Goal: Task Accomplishment & Management: Use online tool/utility

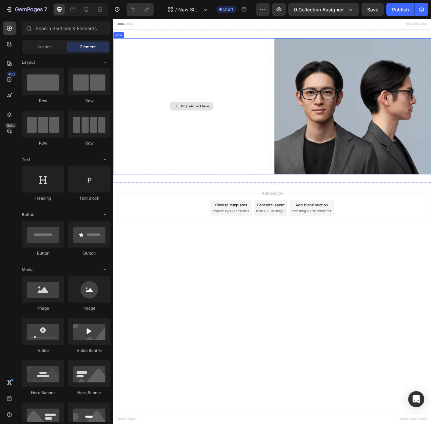
click at [207, 77] on div "Drop element here" at bounding box center [212, 129] width 198 height 172
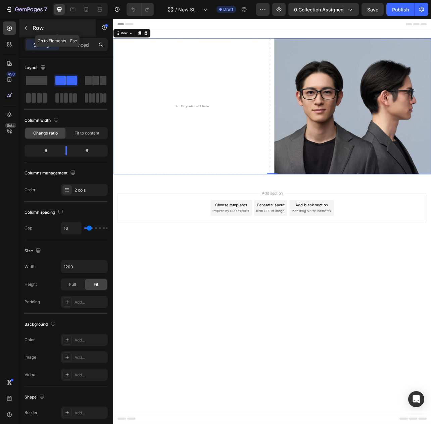
click at [28, 28] on icon "button" at bounding box center [25, 27] width 5 height 5
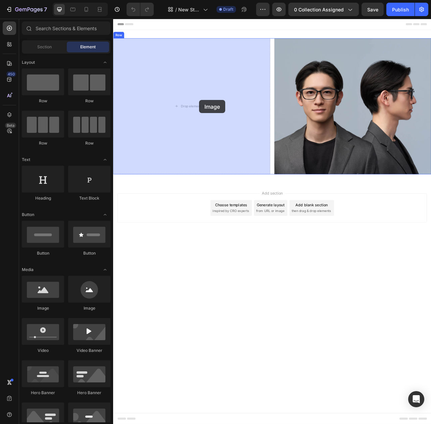
drag, startPoint x: 155, startPoint y: 311, endPoint x: 222, endPoint y: 122, distance: 201.3
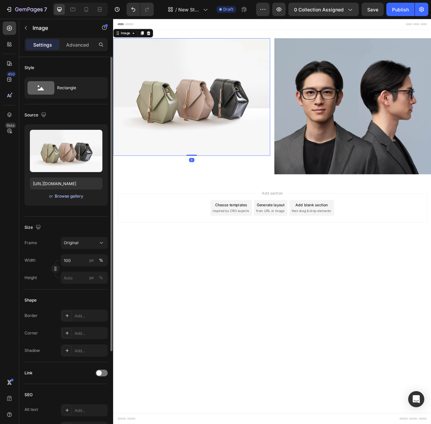
click at [78, 197] on div "Browse gallery" at bounding box center [69, 196] width 28 height 6
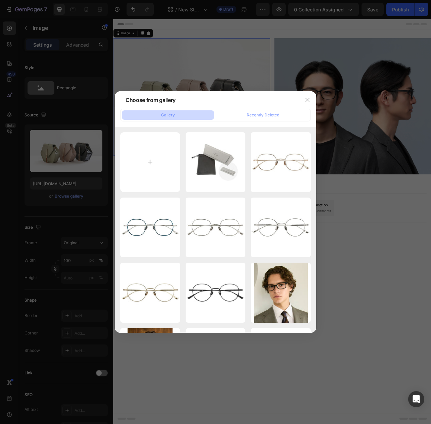
type input "C:\fakepath\logo.svg"
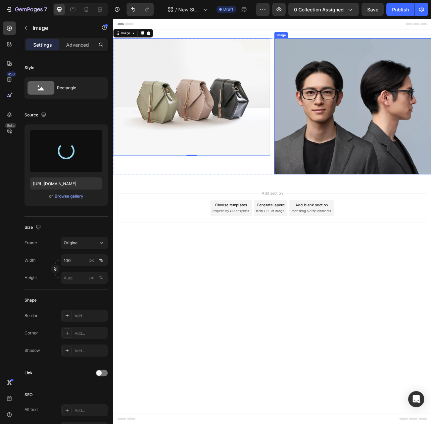
type input "[URL][DOMAIN_NAME]"
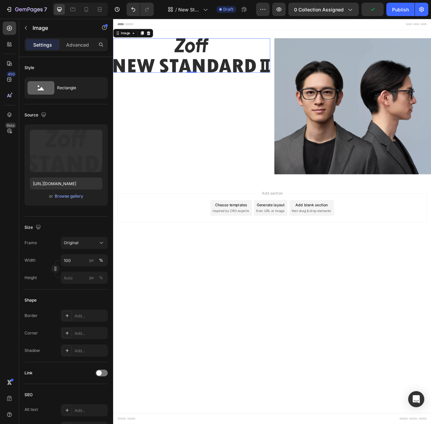
click at [225, 75] on img at bounding box center [212, 65] width 198 height 44
click at [245, 127] on div "Image 0" at bounding box center [212, 129] width 198 height 172
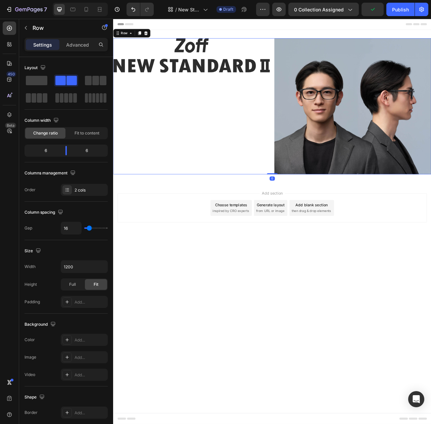
click at [262, 87] on div "Image" at bounding box center [212, 129] width 198 height 172
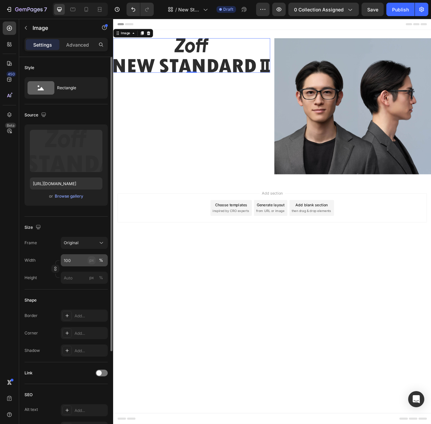
click at [93, 262] on div "px" at bounding box center [91, 260] width 5 height 6
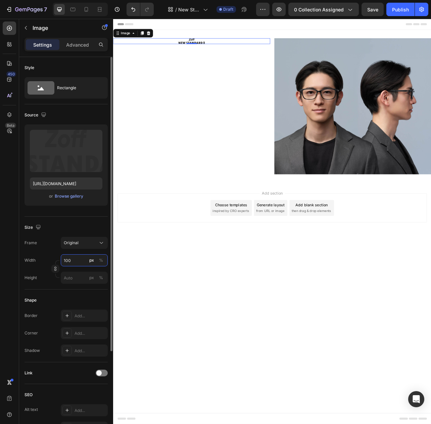
click at [74, 261] on input "100" at bounding box center [84, 260] width 47 height 12
drag, startPoint x: 80, startPoint y: 261, endPoint x: 51, endPoint y: 260, distance: 29.9
click at [51, 260] on div "Width 100 px %" at bounding box center [65, 260] width 83 height 12
type input "300"
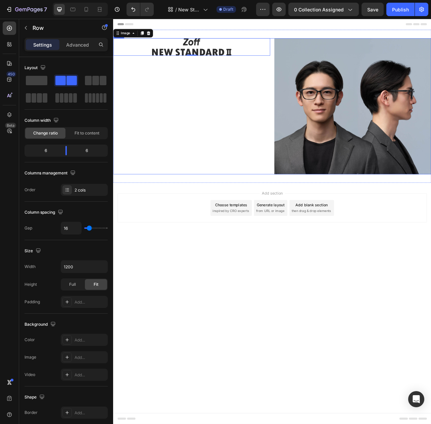
click at [221, 148] on div "Image 0" at bounding box center [212, 129] width 198 height 172
click at [186, 62] on img at bounding box center [212, 54] width 101 height 22
click at [183, 120] on div "Image" at bounding box center [212, 129] width 198 height 172
click at [25, 26] on icon "button" at bounding box center [25, 27] width 5 height 5
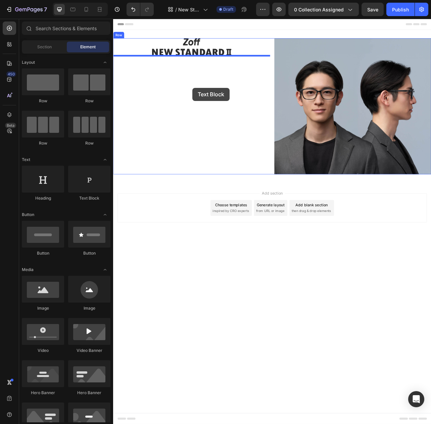
drag, startPoint x: 201, startPoint y: 201, endPoint x: 213, endPoint y: 106, distance: 95.7
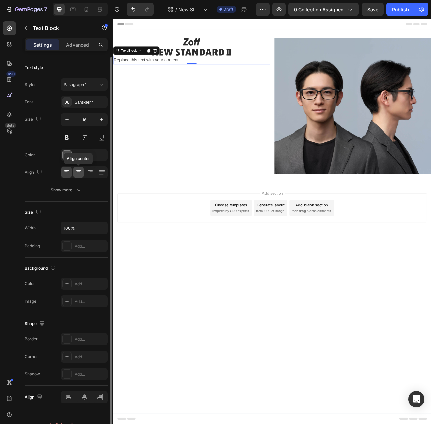
click at [79, 174] on icon at bounding box center [78, 172] width 7 height 7
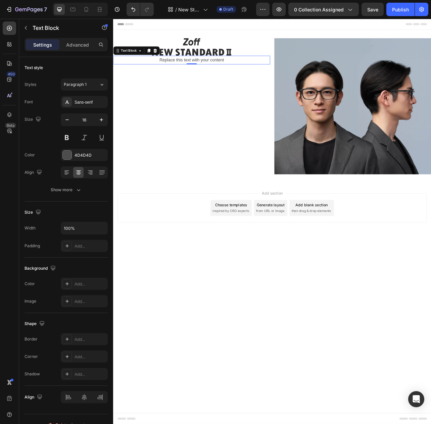
click at [195, 73] on div "Replace this text with your content" at bounding box center [212, 70] width 198 height 11
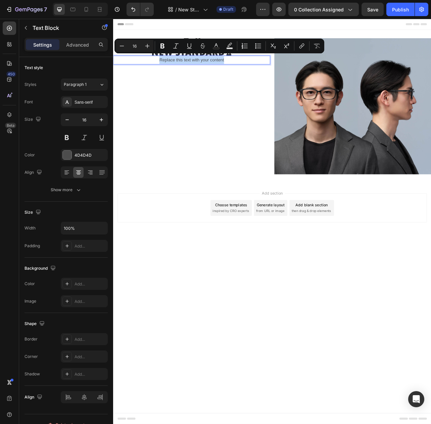
drag, startPoint x: 168, startPoint y: 72, endPoint x: 258, endPoint y: 76, distance: 89.9
click at [258, 76] on div "Replace this text with your content" at bounding box center [212, 70] width 198 height 11
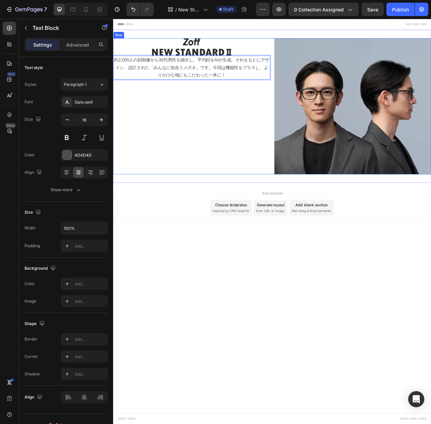
click at [250, 153] on div "Image 約2,000人の顔画像から30代男性を抽出し、平均顔をAIが生成。それをもとにデザイン、設計された「みんなに似合うメガネ」です。今回は機能性をプラ…" at bounding box center [212, 129] width 198 height 172
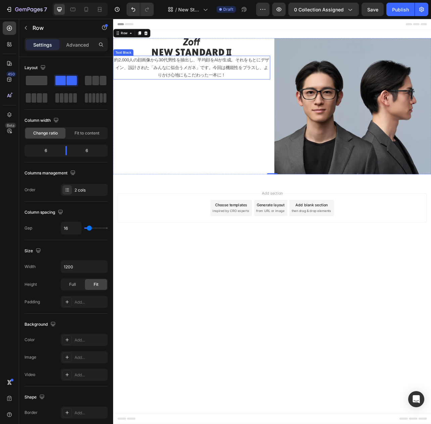
click at [289, 86] on p "約2,000人の顔画像から30代男性を抽出し、平均顔をAIが生成。それをもとにデザイン、設計された「みんなに似合うメガネ」です。今回は機能性をプラスし、よりか…" at bounding box center [212, 80] width 197 height 29
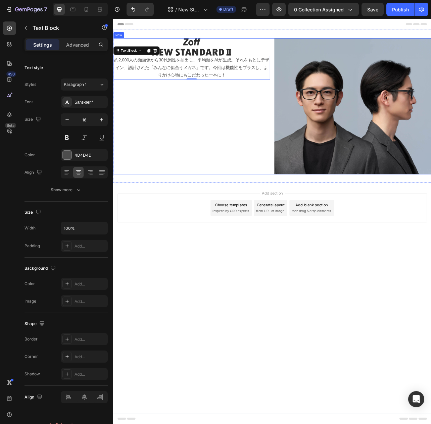
click at [138, 175] on div "Image 約2,000人の顔画像から30代男性を抽出し、平均顔をAIが生成。それをもとにデザイン、設計された「みんなに似合うメガネ」です。今回は機能性をプラ…" at bounding box center [212, 129] width 198 height 172
click at [136, 91] on p "約2,000人の顔画像から30代男性を抽出し、平均顔をAIが生成。それをもとにデザイン、設計された「みんなに似合うメガネ」です。今回は機能性をプラスし、よりか…" at bounding box center [212, 80] width 197 height 29
click at [74, 44] on p "Advanced" at bounding box center [77, 44] width 23 height 7
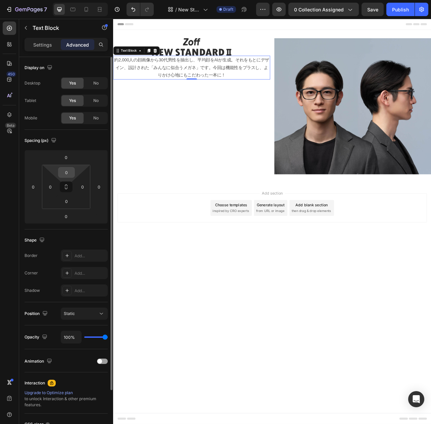
click at [65, 173] on input "0" at bounding box center [66, 172] width 13 height 10
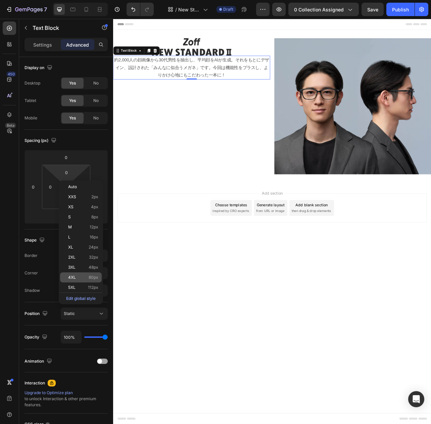
click at [82, 277] on p "4XL 80px" at bounding box center [83, 277] width 30 height 5
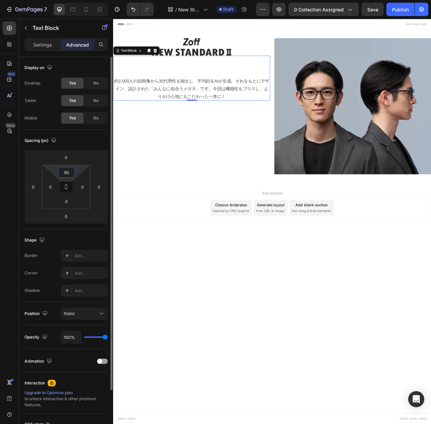
click at [65, 173] on input "80" at bounding box center [66, 172] width 13 height 10
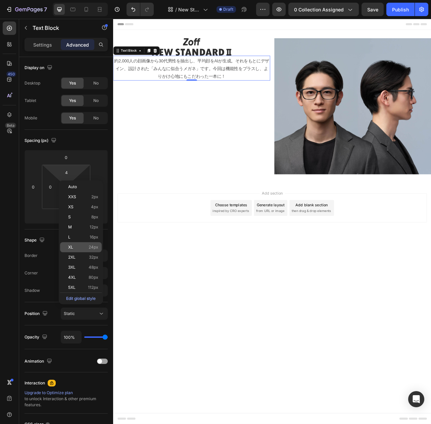
click at [80, 248] on p "XL 24px" at bounding box center [83, 247] width 30 height 5
type input "24"
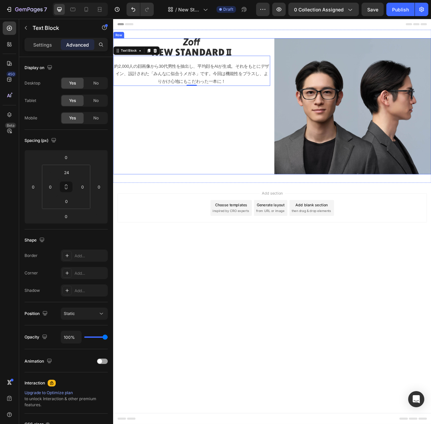
click at [223, 158] on div "Image 約2,000人の顔画像から30代男性を抽出し、平均顔をAIが生成。それをもとにデザイン、設計された「みんなに似合うメガネ」です。今回は機能性をプラ…" at bounding box center [212, 129] width 198 height 172
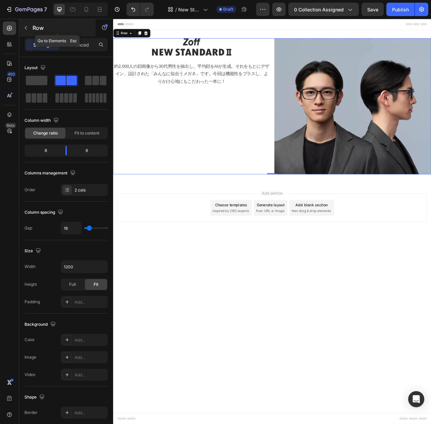
click at [24, 28] on icon "button" at bounding box center [25, 27] width 5 height 5
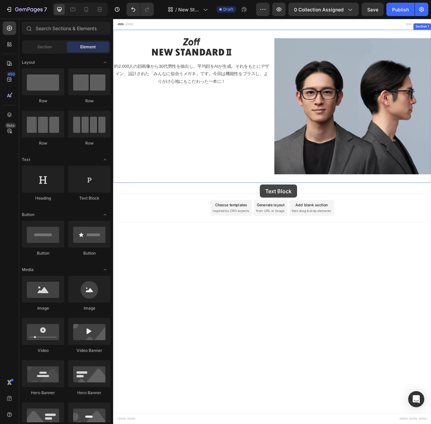
drag, startPoint x: 203, startPoint y: 202, endPoint x: 297, endPoint y: 230, distance: 98.5
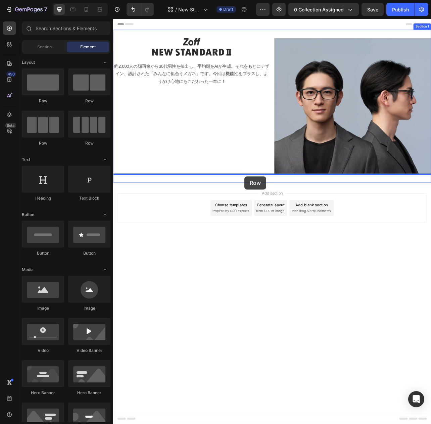
drag, startPoint x: 153, startPoint y: 100, endPoint x: 279, endPoint y: 218, distance: 172.9
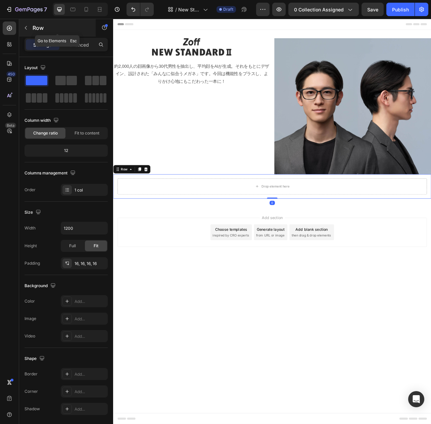
click at [26, 26] on icon "button" at bounding box center [26, 28] width 2 height 4
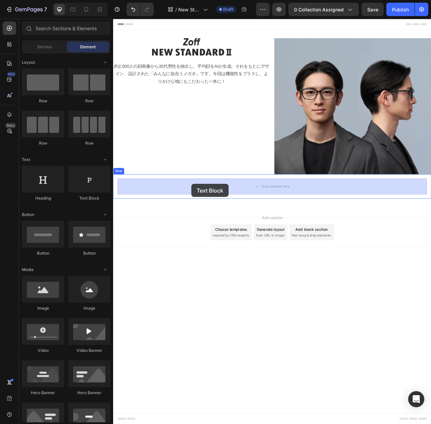
drag, startPoint x: 202, startPoint y: 202, endPoint x: 212, endPoint y: 228, distance: 27.9
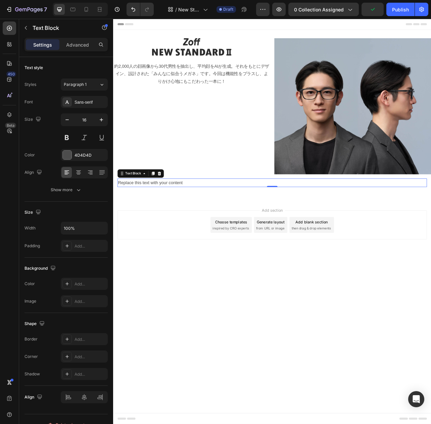
click at [225, 227] on div "Replace this text with your content" at bounding box center [314, 226] width 392 height 11
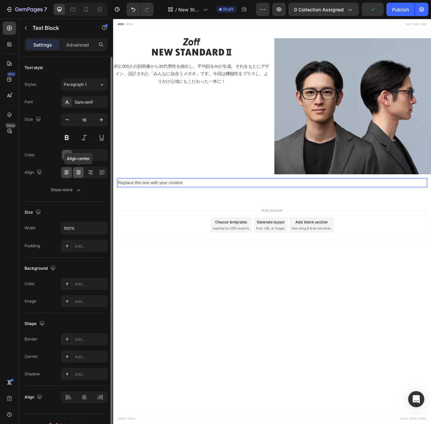
click at [79, 173] on icon at bounding box center [78, 173] width 5 height 1
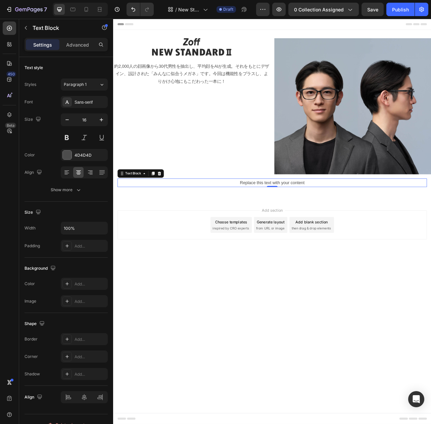
click at [369, 225] on p "Replace this text with your content" at bounding box center [314, 227] width 390 height 10
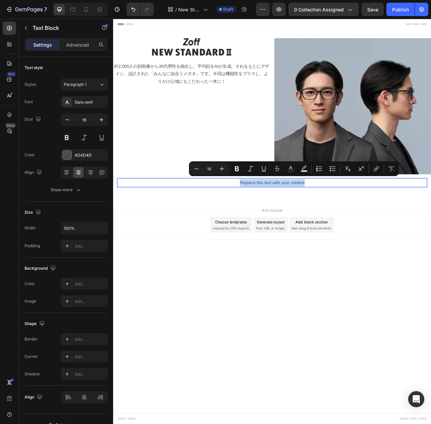
drag, startPoint x: 270, startPoint y: 225, endPoint x: 370, endPoint y: 227, distance: 100.3
click at [370, 227] on p "Replace this text with your content" at bounding box center [314, 227] width 390 height 10
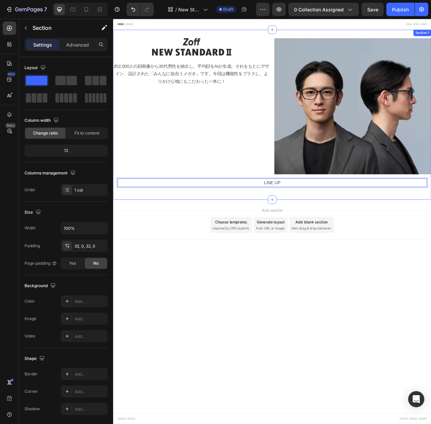
click at [171, 240] on div "Image 約2,000人の顔画像から30代男性を抽出し、平均顔をAIが生成。それをもとにデザイン、設計された「みんなに似合うメガネ」です。今回は機能性をプラ…" at bounding box center [314, 140] width 402 height 215
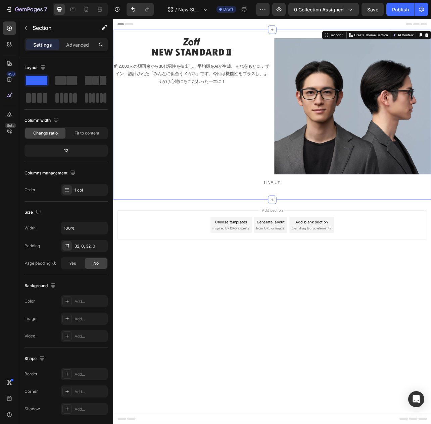
click at [389, 404] on body "Header Image 約2,000人の顔画像から30代男性を抽出し、平均顔をAIが生成。それをもとにデザイン、設計された「みんなに似合うメガネ」です。今回…" at bounding box center [314, 275] width 402 height 513
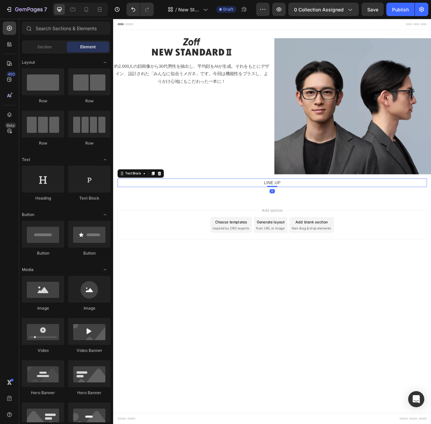
click at [366, 228] on p "LINE UP" at bounding box center [314, 227] width 390 height 10
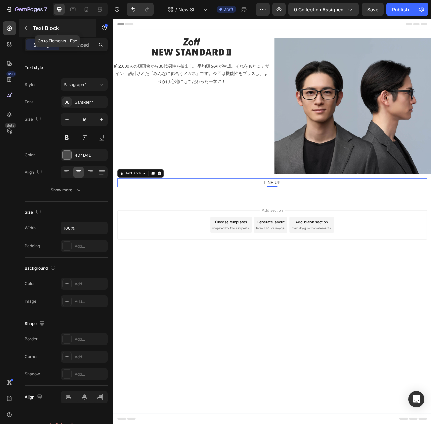
click at [25, 24] on button "button" at bounding box center [25, 27] width 11 height 11
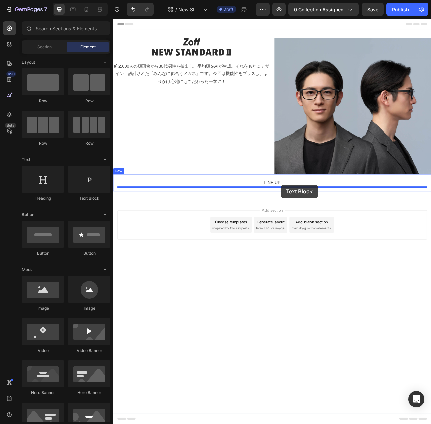
drag, startPoint x: 203, startPoint y: 203, endPoint x: 325, endPoint y: 229, distance: 124.2
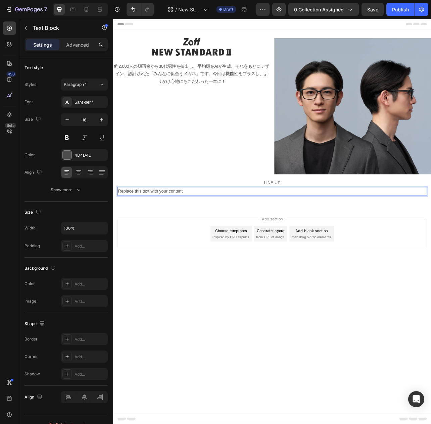
click at [220, 237] on div "Replace this text with your content" at bounding box center [314, 237] width 392 height 11
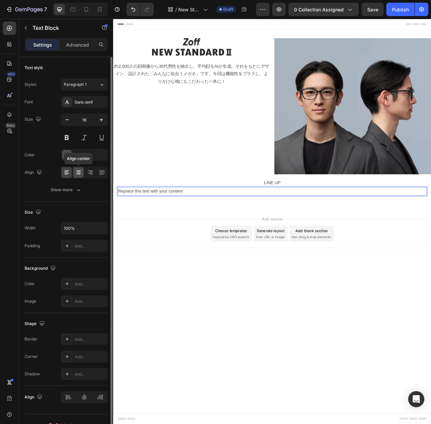
click at [78, 172] on icon at bounding box center [78, 172] width 3 height 1
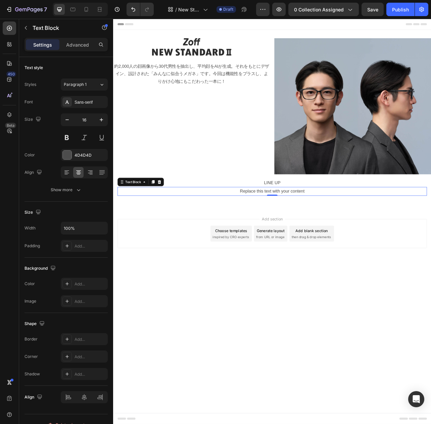
click at [279, 239] on p "Replace this text with your content" at bounding box center [314, 237] width 390 height 10
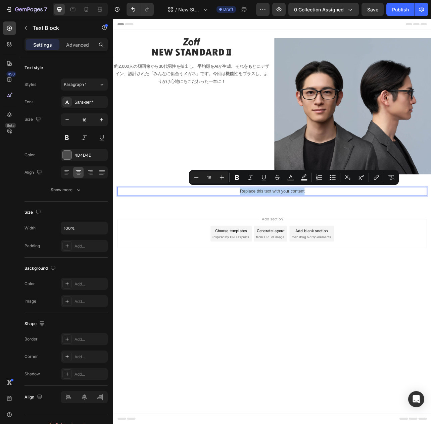
drag, startPoint x: 270, startPoint y: 238, endPoint x: 361, endPoint y: 236, distance: 90.9
click at [361, 236] on p "Replace this text with your content" at bounding box center [314, 237] width 390 height 10
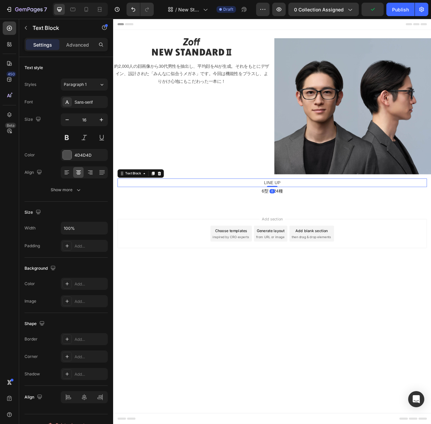
click at [177, 228] on p "LINE UP" at bounding box center [314, 227] width 390 height 10
click at [175, 239] on p "6型 全24種" at bounding box center [314, 237] width 390 height 10
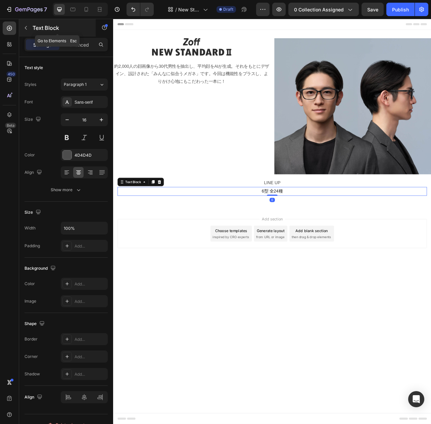
click at [26, 27] on icon "button" at bounding box center [26, 28] width 2 height 4
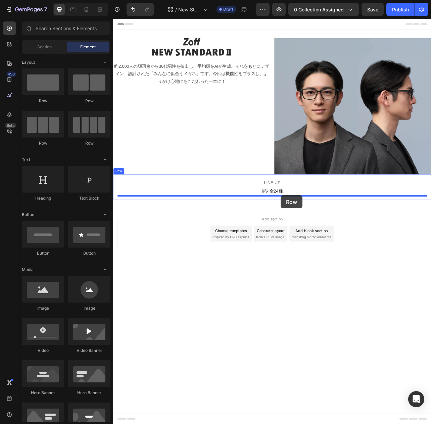
drag, startPoint x: 201, startPoint y: 104, endPoint x: 325, endPoint y: 242, distance: 185.9
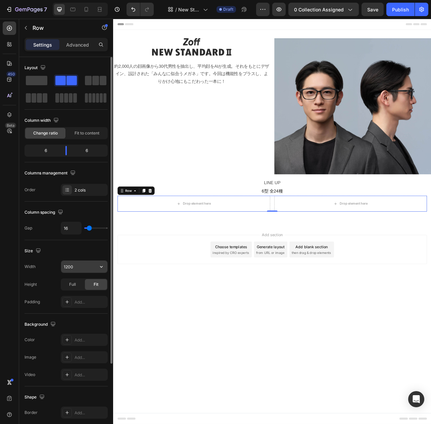
click at [83, 266] on input "1200" at bounding box center [84, 267] width 46 height 12
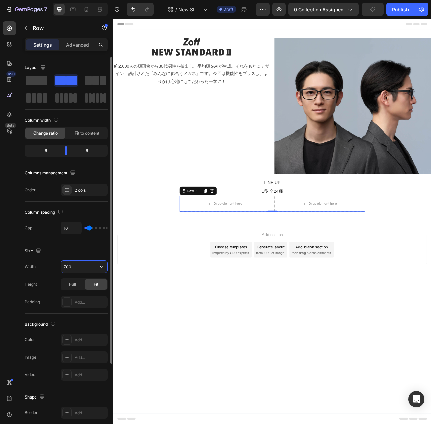
type input "700"
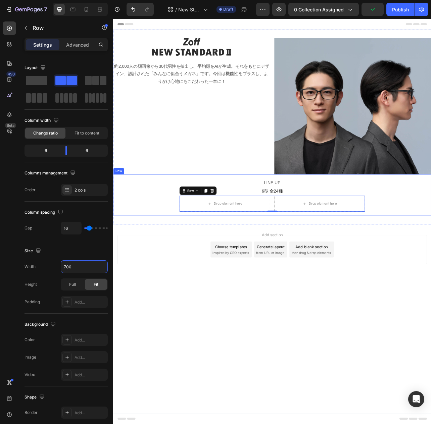
click at [163, 262] on div "LINE UP Text Block 6型 全24種 Text Block Drop element here Drop element here Row 0" at bounding box center [314, 242] width 392 height 42
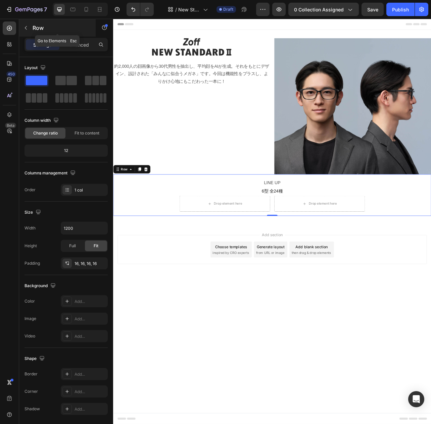
click at [24, 25] on icon "button" at bounding box center [25, 27] width 5 height 5
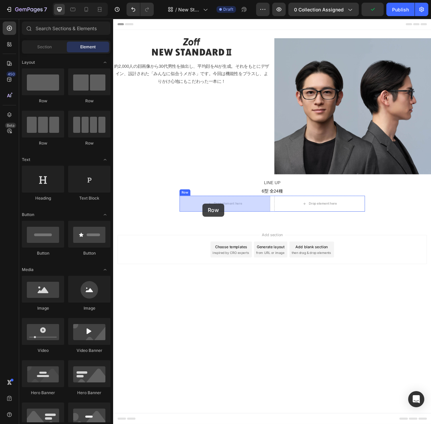
drag, startPoint x: 198, startPoint y: 102, endPoint x: 226, endPoint y: 253, distance: 153.8
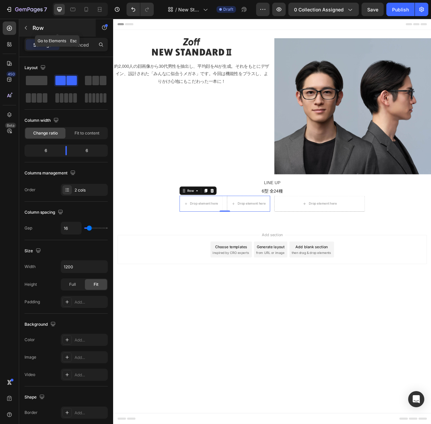
click at [27, 28] on icon "button" at bounding box center [25, 27] width 5 height 5
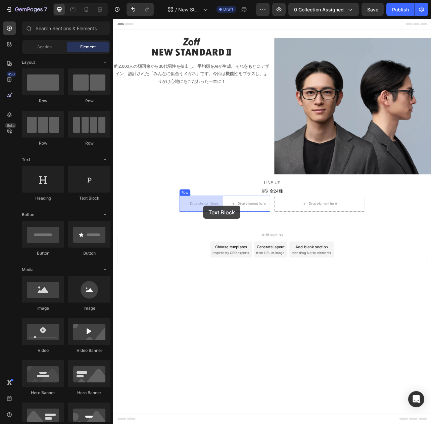
drag, startPoint x: 202, startPoint y: 200, endPoint x: 227, endPoint y: 255, distance: 60.8
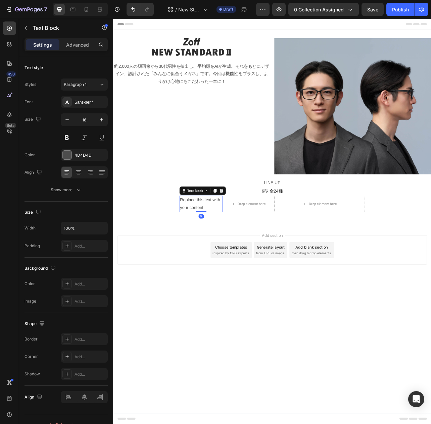
click at [217, 248] on div "Replace this text with your content" at bounding box center [224, 253] width 55 height 21
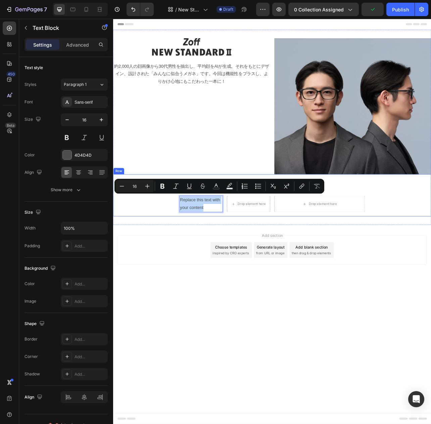
drag, startPoint x: 198, startPoint y: 247, endPoint x: 240, endPoint y: 260, distance: 43.8
click at [253, 266] on div "LINE UP Text Block 6型 全24種 Text Block Replace this text with your content Text …" at bounding box center [314, 242] width 402 height 53
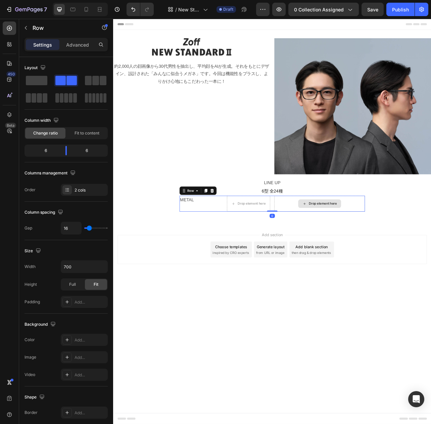
click at [333, 254] on div "Drop element here" at bounding box center [374, 253] width 115 height 20
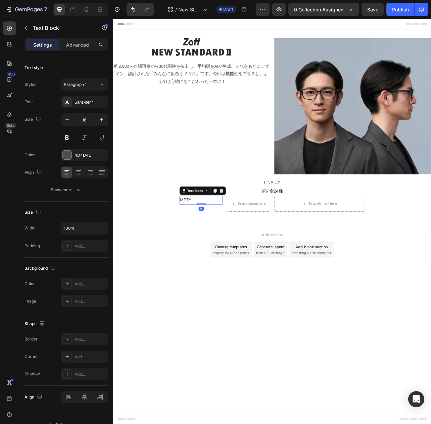
click at [224, 249] on p "METAL" at bounding box center [223, 248] width 53 height 10
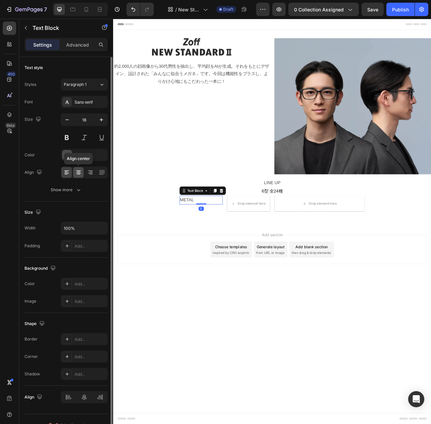
click at [79, 174] on icon at bounding box center [78, 174] width 3 height 1
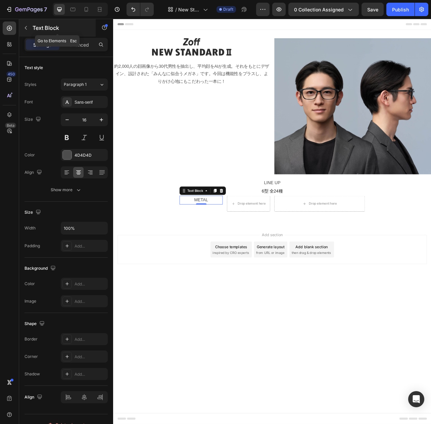
click at [25, 28] on icon "button" at bounding box center [25, 27] width 5 height 5
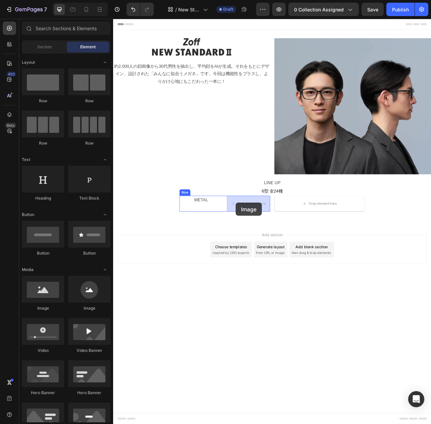
drag, startPoint x: 157, startPoint y: 311, endPoint x: 254, endPoint y: 258, distance: 110.3
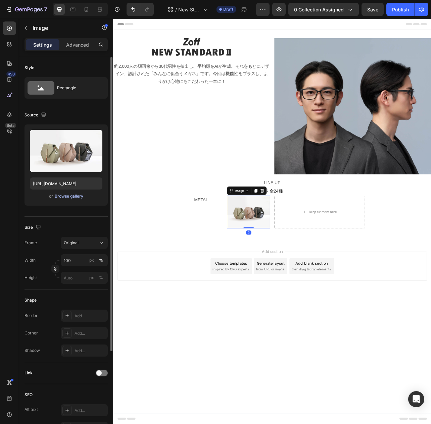
click at [67, 197] on div "Browse gallery" at bounding box center [69, 196] width 28 height 6
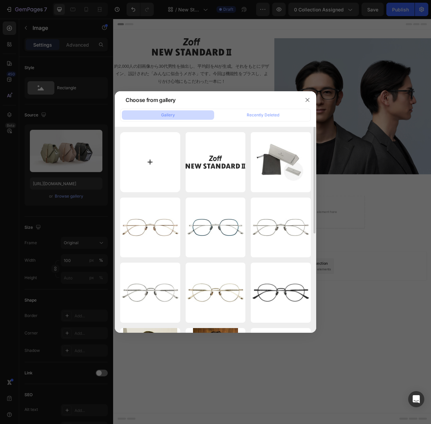
type input "C:\fakepath\anchor_metal.jpg"
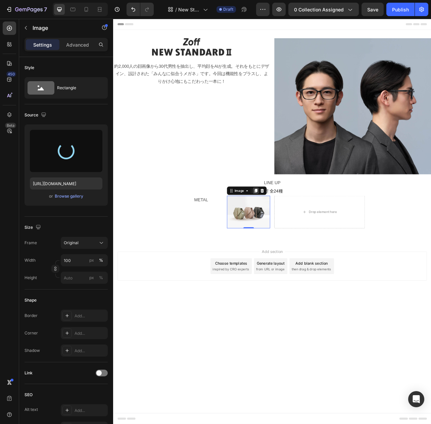
type input "[URL][DOMAIN_NAME]"
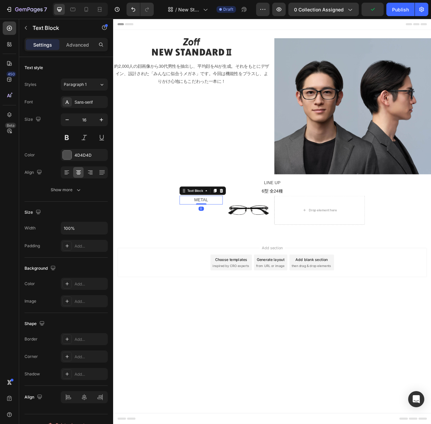
click at [237, 250] on p "METAL" at bounding box center [223, 248] width 53 height 10
click at [213, 266] on div "METAL Text Block 0" at bounding box center [224, 261] width 55 height 37
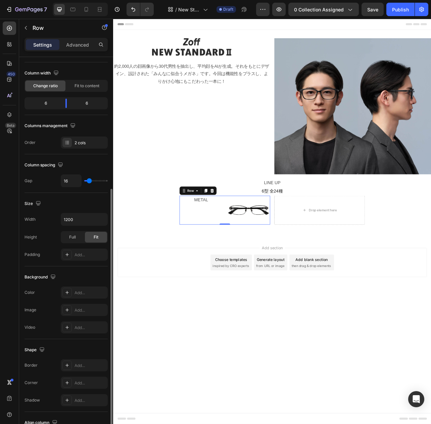
scroll to position [100, 0]
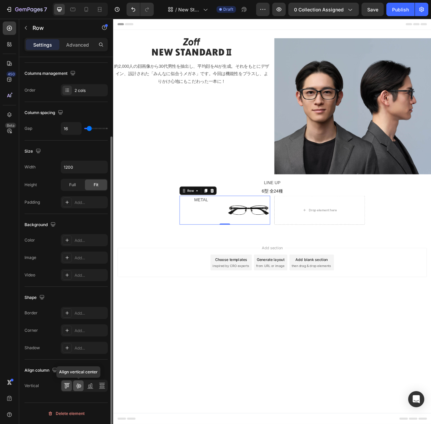
click at [78, 385] on icon at bounding box center [78, 385] width 7 height 7
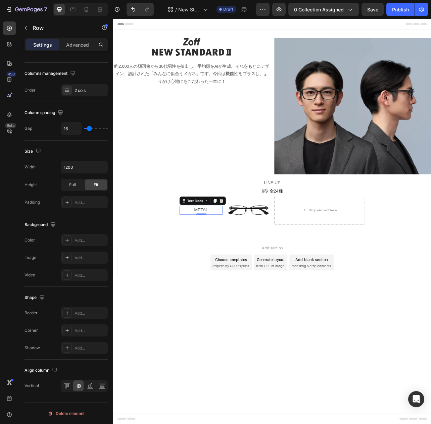
scroll to position [0, 0]
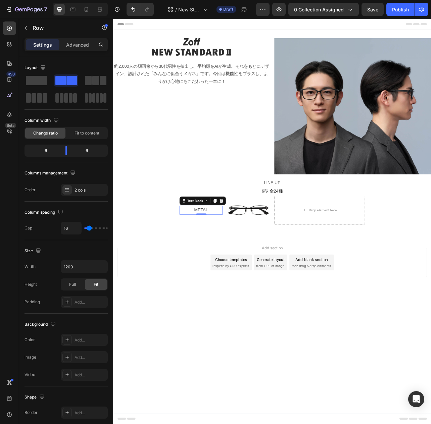
click at [222, 255] on div "METAL Text Block 0" at bounding box center [224, 260] width 55 height 11
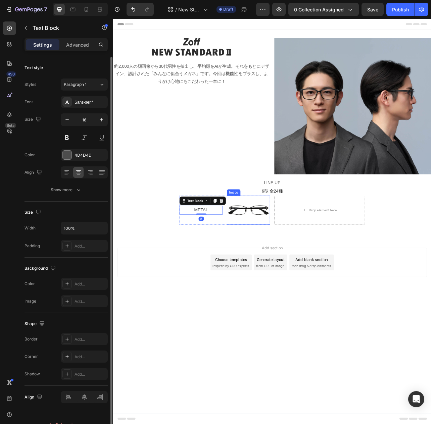
click at [291, 259] on img at bounding box center [284, 261] width 55 height 37
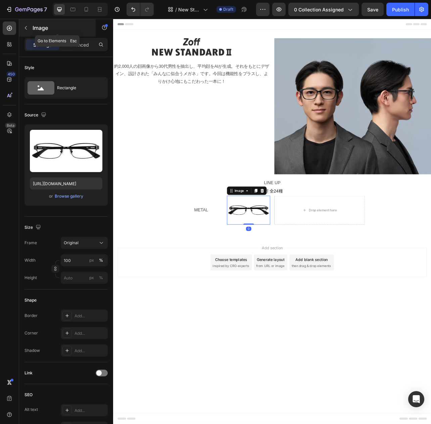
click at [24, 27] on icon "button" at bounding box center [25, 27] width 5 height 5
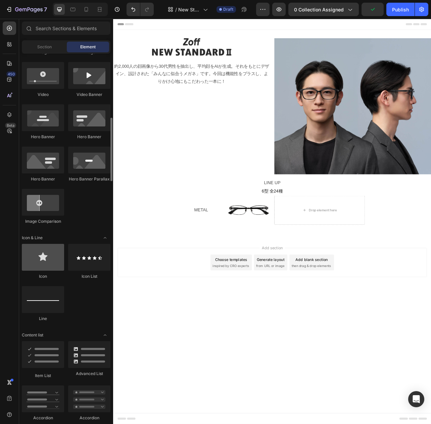
scroll to position [273, 0]
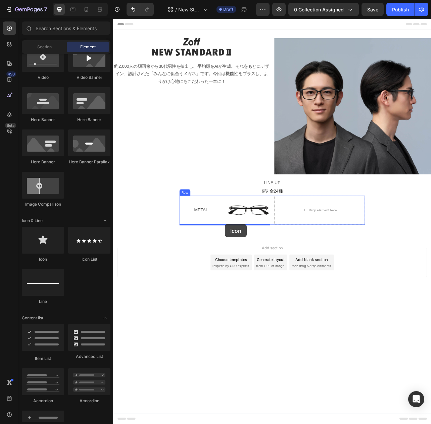
drag, startPoint x: 155, startPoint y: 259, endPoint x: 254, endPoint y: 279, distance: 101.9
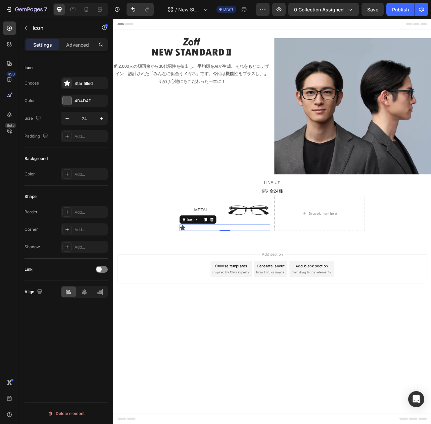
click at [212, 284] on div "Icon 0" at bounding box center [254, 283] width 115 height 8
click at [86, 292] on icon at bounding box center [84, 292] width 5 height 6
click at [81, 83] on div "Star filled" at bounding box center [90, 83] width 32 height 6
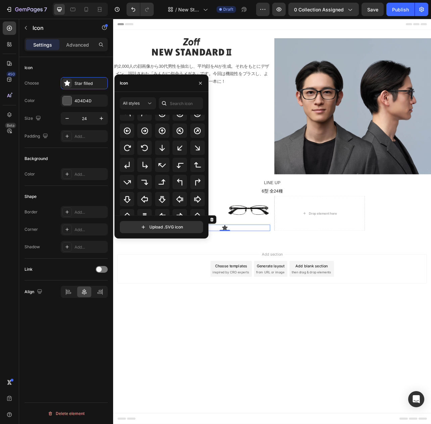
scroll to position [164, 0]
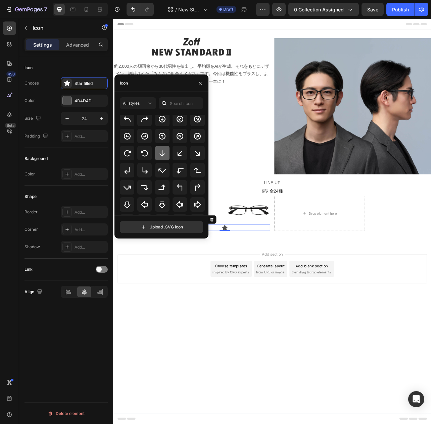
click at [160, 151] on icon at bounding box center [162, 153] width 8 height 8
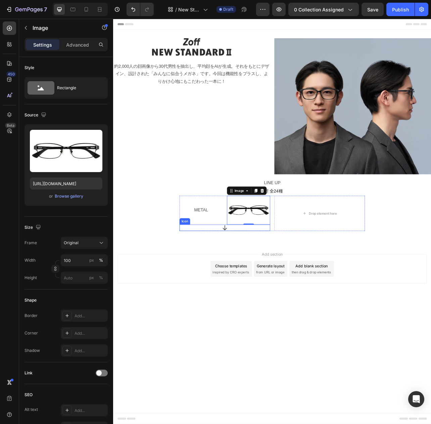
click at [234, 284] on div "Icon" at bounding box center [254, 283] width 115 height 8
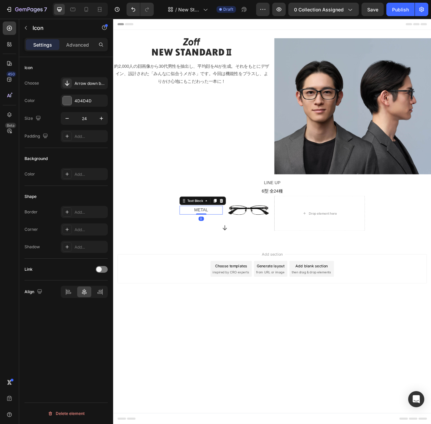
click at [223, 260] on p "METAL" at bounding box center [223, 261] width 53 height 10
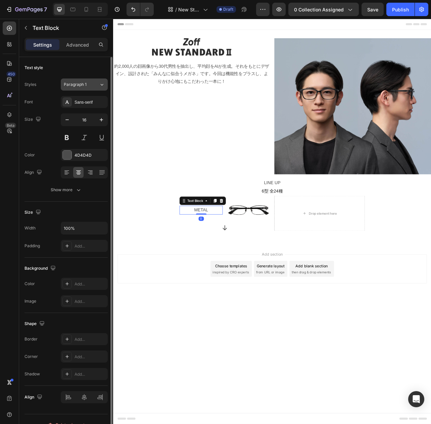
click at [101, 82] on icon at bounding box center [102, 84] width 6 height 7
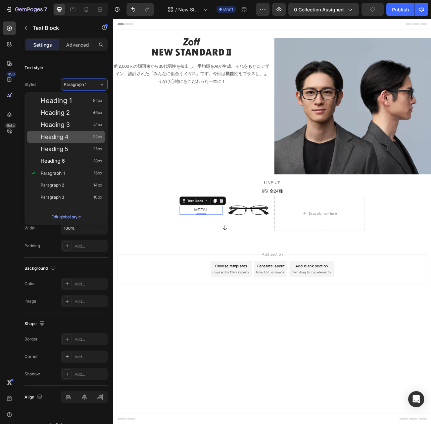
click at [72, 140] on div "Heading 4 32px" at bounding box center [66, 137] width 78 height 12
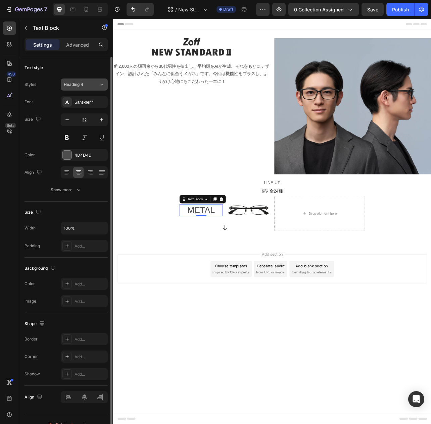
click at [91, 84] on div "Heading 4" at bounding box center [81, 84] width 35 height 6
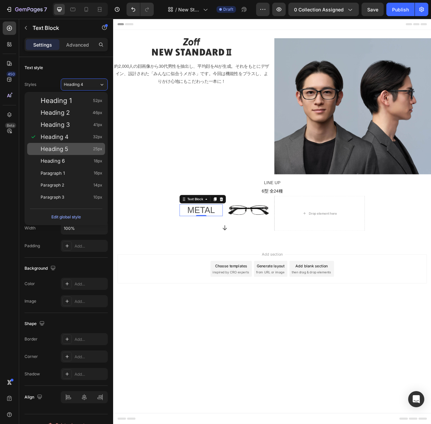
click at [66, 150] on span "Heading 5" at bounding box center [54, 149] width 27 height 7
type input "25"
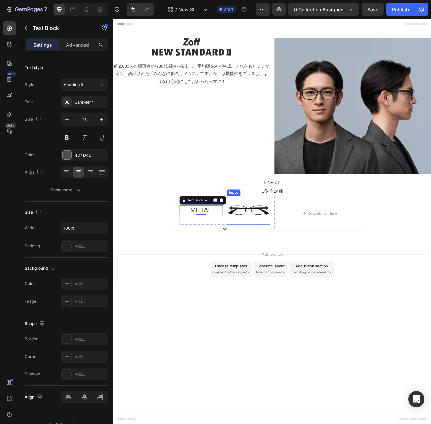
click at [303, 267] on img at bounding box center [284, 261] width 55 height 37
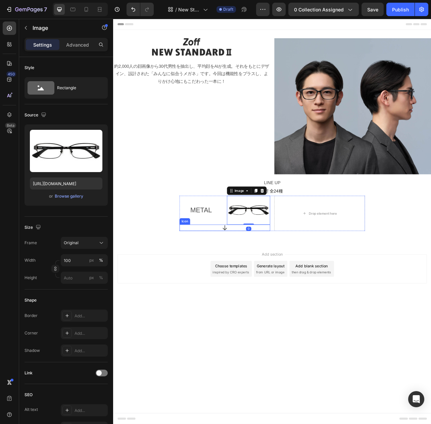
click at [300, 285] on div "Icon" at bounding box center [254, 283] width 115 height 8
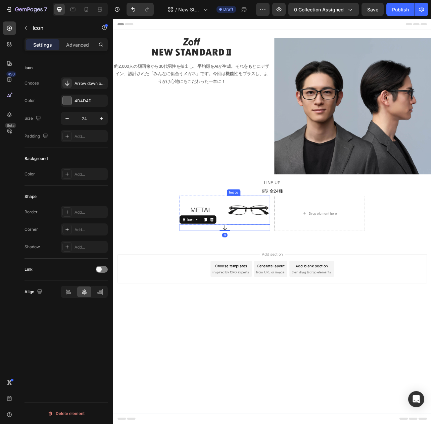
click at [296, 264] on img at bounding box center [284, 261] width 55 height 37
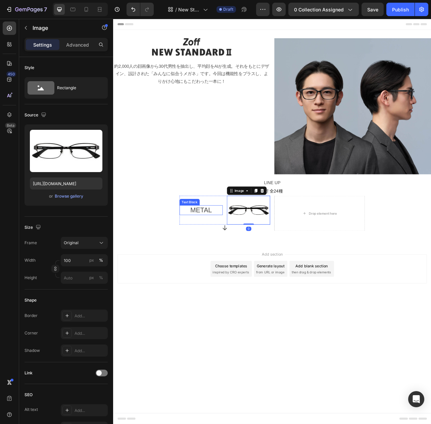
click at [231, 259] on p "METAL" at bounding box center [223, 260] width 53 height 11
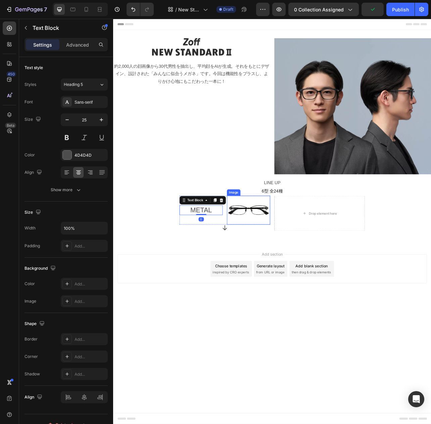
click at [279, 245] on img at bounding box center [284, 261] width 55 height 37
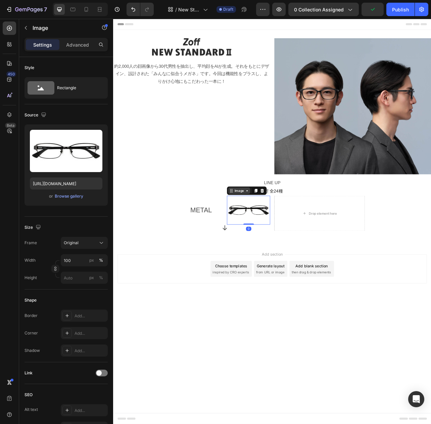
click at [272, 236] on div "Image" at bounding box center [272, 236] width 14 height 6
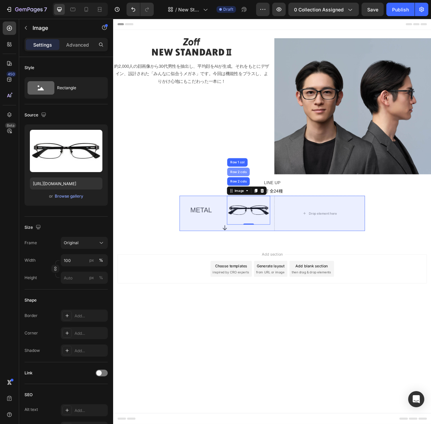
click at [274, 212] on div "Row 2 cols" at bounding box center [271, 213] width 23 height 4
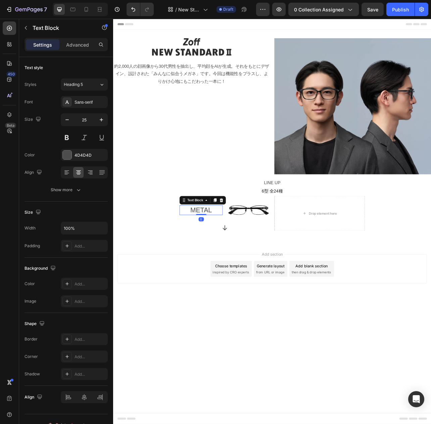
click at [229, 262] on p "METAL" at bounding box center [223, 260] width 53 height 11
click at [218, 250] on div "Text Block" at bounding box center [216, 248] width 23 height 6
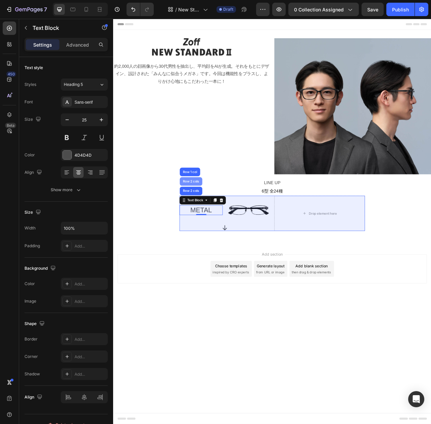
click at [209, 224] on div "Row 2 cols" at bounding box center [211, 225] width 23 height 4
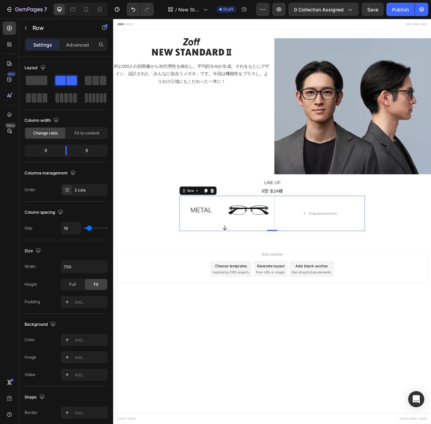
click at [315, 252] on div "METAL Text Block Image Row Icon Drop element here Row 0" at bounding box center [314, 265] width 235 height 45
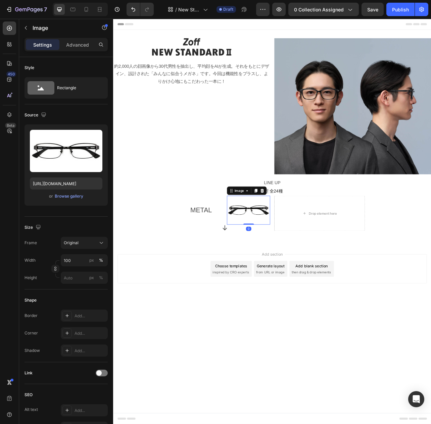
click at [278, 262] on img at bounding box center [284, 261] width 55 height 37
click at [232, 266] on p "METAL" at bounding box center [223, 260] width 53 height 11
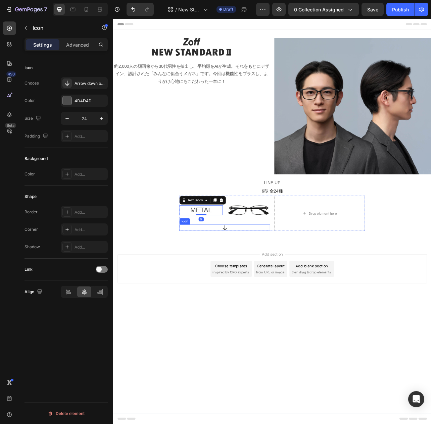
click at [278, 283] on div "Icon" at bounding box center [254, 283] width 115 height 8
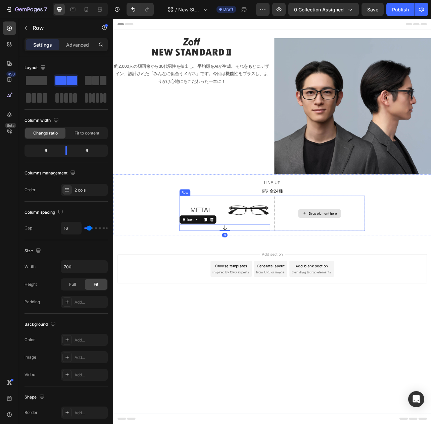
click at [336, 280] on div "Drop element here" at bounding box center [374, 265] width 115 height 45
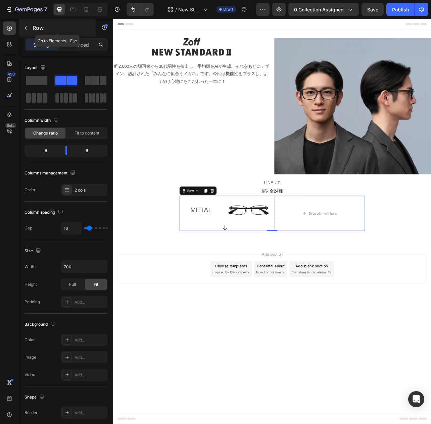
click at [25, 28] on icon "button" at bounding box center [25, 27] width 5 height 5
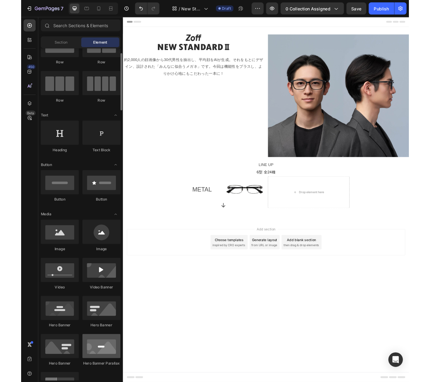
scroll to position [0, 0]
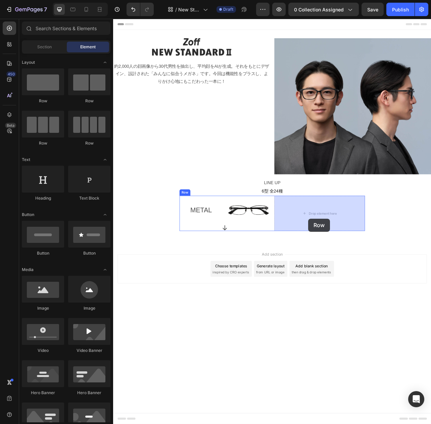
drag, startPoint x: 153, startPoint y: 101, endPoint x: 360, endPoint y: 272, distance: 268.9
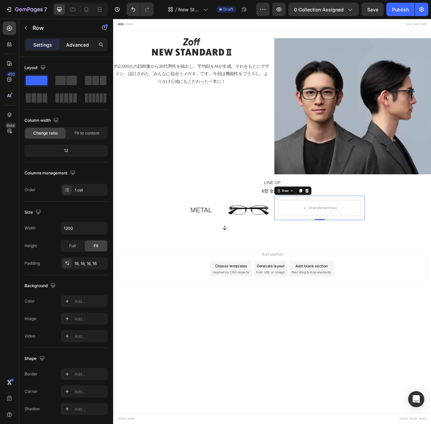
click at [71, 41] on p "Advanced" at bounding box center [77, 44] width 23 height 7
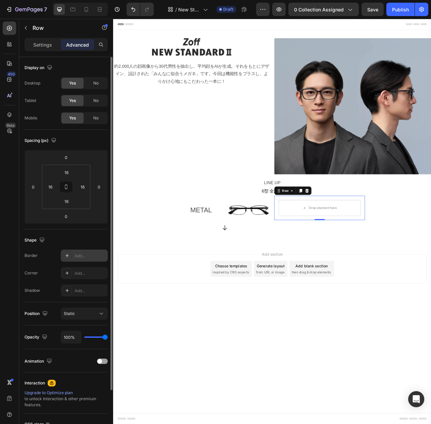
click at [69, 256] on icon at bounding box center [66, 255] width 5 height 5
click at [333, 260] on div "Drop element here" at bounding box center [374, 258] width 103 height 20
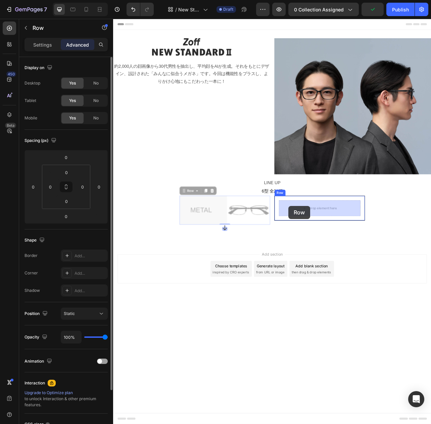
drag, startPoint x: 203, startPoint y: 239, endPoint x: 335, endPoint y: 256, distance: 133.5
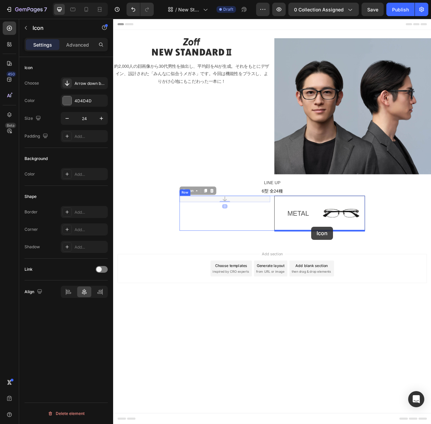
drag, startPoint x: 209, startPoint y: 236, endPoint x: 364, endPoint y: 282, distance: 161.8
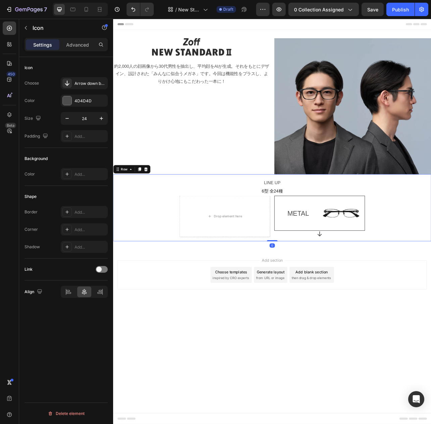
click at [430, 279] on div "LINE UP Text Block 6型 全24種 Text Block Drop element here METAL Text Block Image …" at bounding box center [314, 258] width 392 height 74
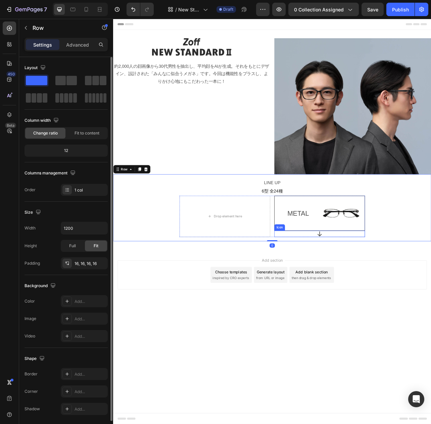
click at [376, 291] on icon at bounding box center [374, 291] width 8 height 8
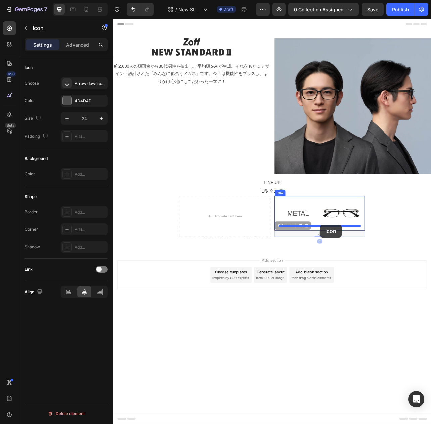
drag, startPoint x: 329, startPoint y: 282, endPoint x: 375, endPoint y: 280, distance: 45.3
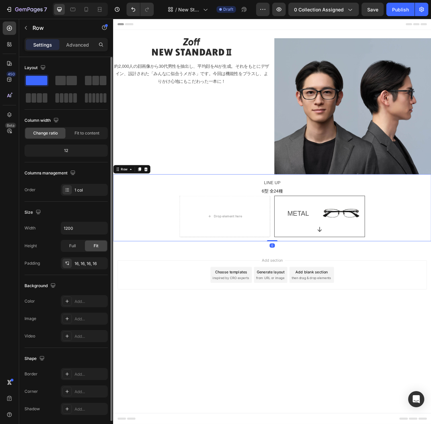
click at [430, 275] on div "LINE UP Text Block 6型 全24種 Text Block Drop element here METAL Text Block Image …" at bounding box center [314, 258] width 392 height 74
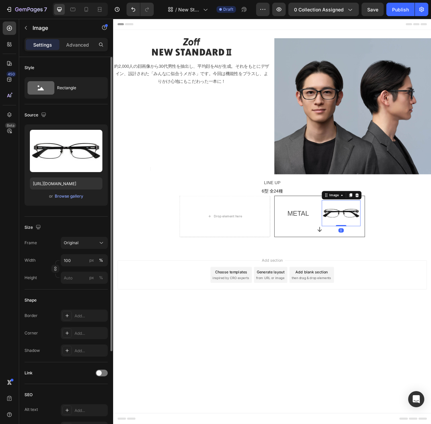
click at [409, 268] on img at bounding box center [401, 264] width 49 height 33
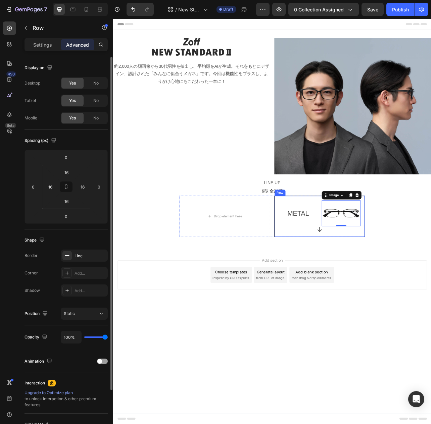
click at [428, 287] on div "METAL Text Block Image 0 Row Icon Row" at bounding box center [374, 269] width 115 height 52
click at [336, 238] on div "Row" at bounding box center [331, 237] width 11 height 6
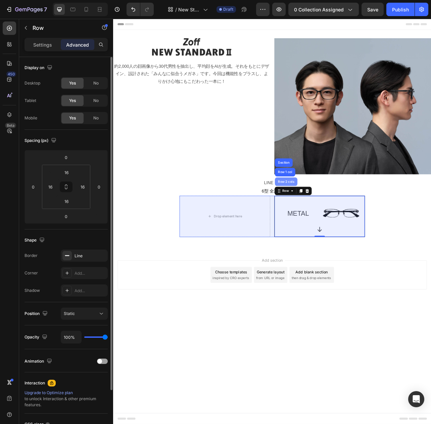
click at [330, 222] on div "Row 2 cols" at bounding box center [332, 225] width 28 height 11
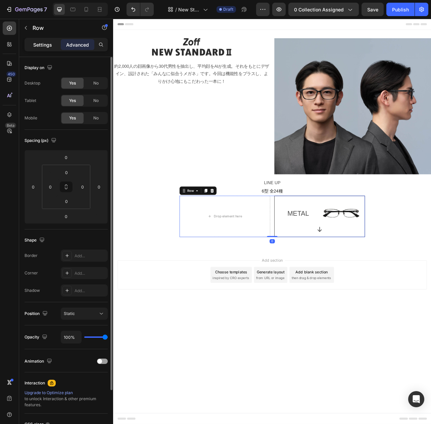
click at [37, 42] on p "Settings" at bounding box center [42, 44] width 19 height 7
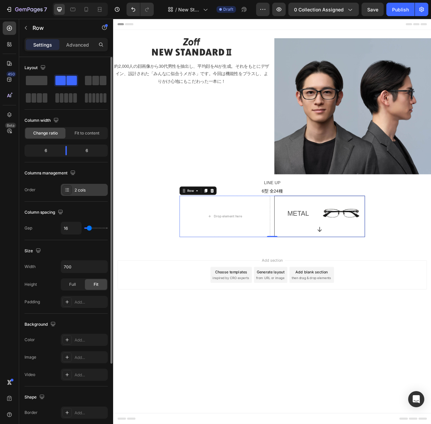
click at [96, 189] on div "2 cols" at bounding box center [90, 190] width 32 height 6
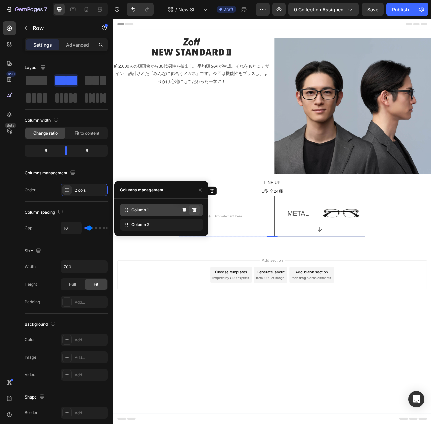
click at [195, 210] on icon at bounding box center [193, 209] width 5 height 5
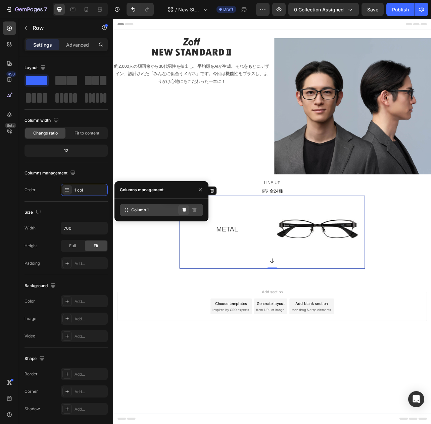
click at [182, 210] on icon at bounding box center [184, 210] width 4 height 5
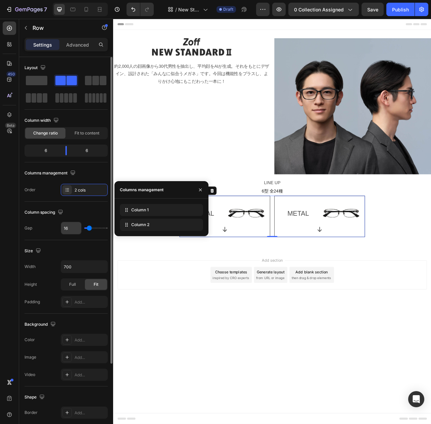
click at [76, 223] on input "16" at bounding box center [71, 228] width 20 height 12
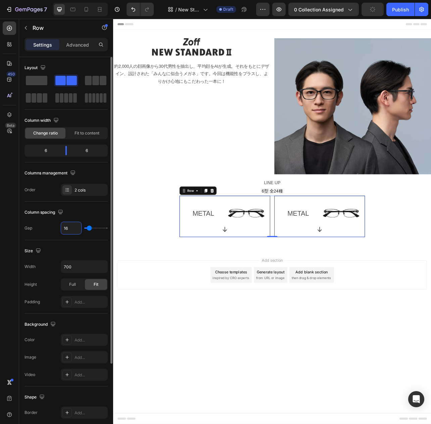
type input "0"
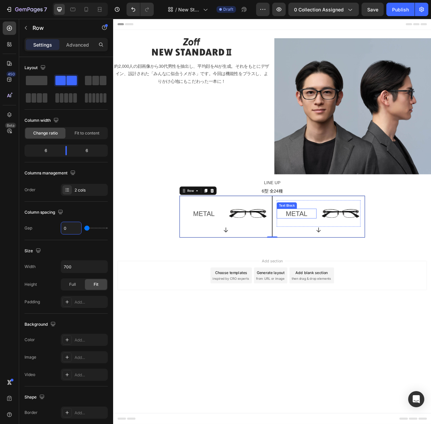
click at [344, 266] on p "METAL" at bounding box center [345, 265] width 49 height 11
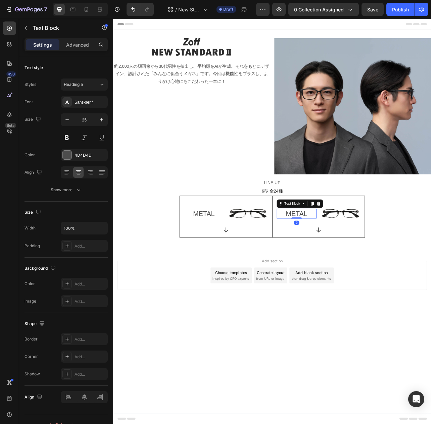
click at [344, 266] on p "METAL" at bounding box center [345, 265] width 49 height 11
drag, startPoint x: 331, startPoint y: 266, endPoint x: 357, endPoint y: 265, distance: 25.9
click at [357, 265] on p "METAL" at bounding box center [345, 265] width 49 height 11
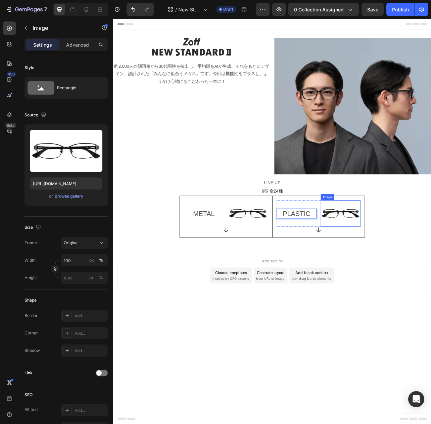
click at [412, 269] on img at bounding box center [401, 265] width 50 height 34
click at [399, 267] on img at bounding box center [401, 265] width 50 height 34
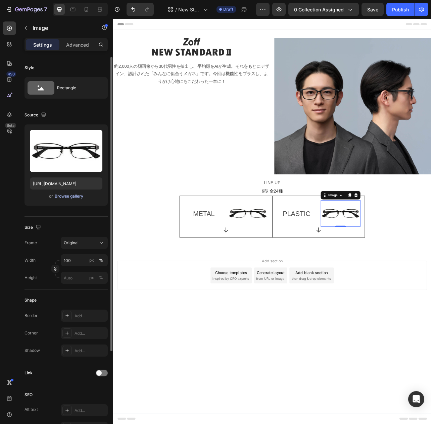
click at [75, 197] on div "Browse gallery" at bounding box center [69, 196] width 28 height 6
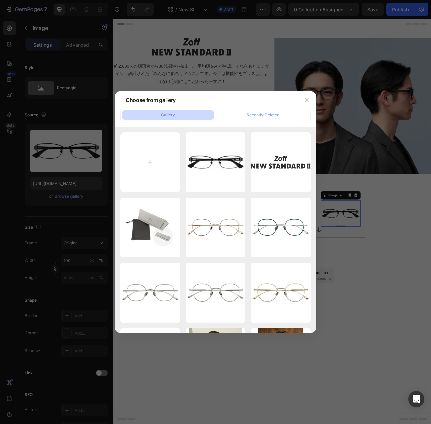
type input "C:\fakepath\anchor_plastic.jpg"
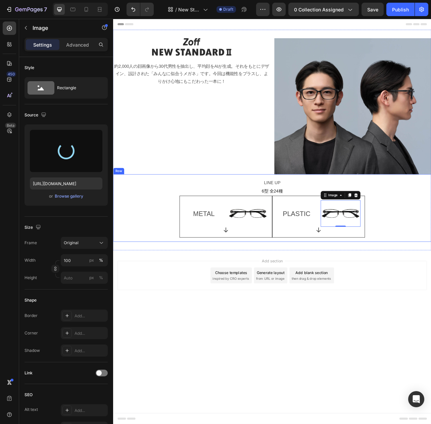
type input "[URL][DOMAIN_NAME]"
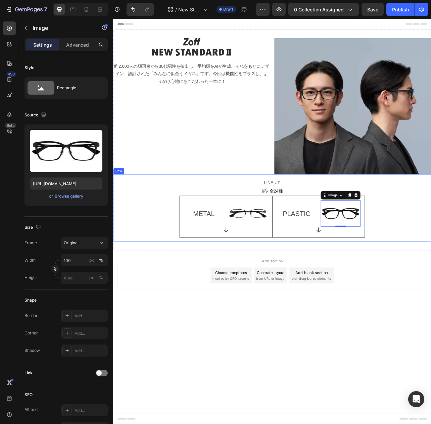
click at [430, 273] on div "LINE UP Text Block 6型 全24種 Text Block METAL Text Block Image Row Icon Row PLAST…" at bounding box center [314, 258] width 392 height 75
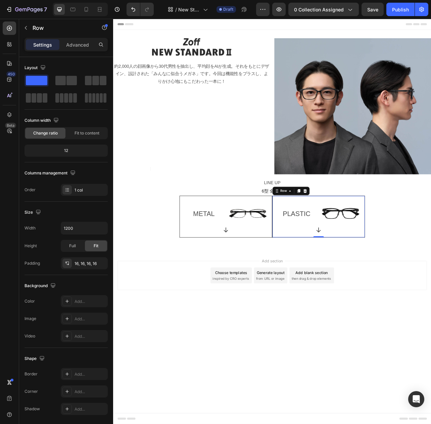
click at [323, 293] on div "PLASTIC Text Block Image Row Icon Row 0" at bounding box center [372, 269] width 117 height 53
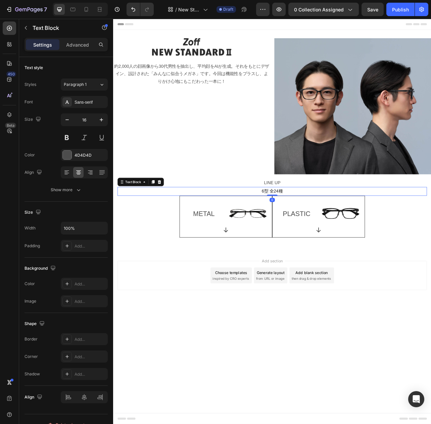
click at [310, 238] on span "6型 全24種" at bounding box center [314, 237] width 26 height 6
click at [301, 224] on p "LINE UP" at bounding box center [314, 227] width 390 height 10
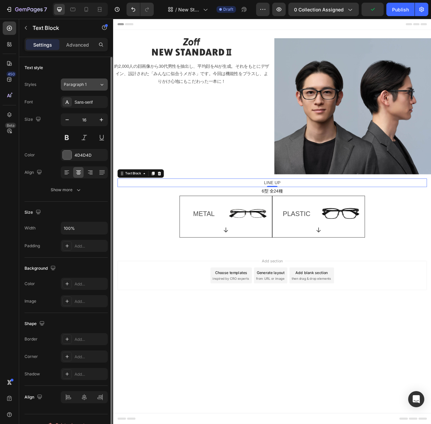
click at [97, 85] on div "Paragraph 1" at bounding box center [81, 84] width 35 height 6
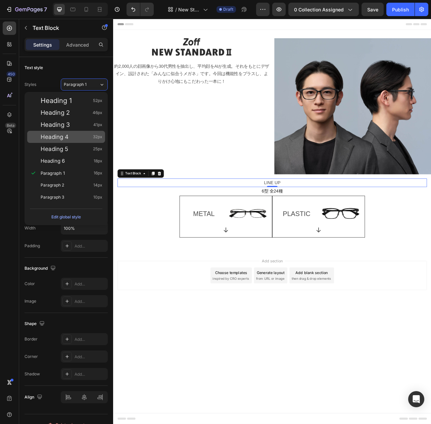
click at [56, 140] on div "Heading 4 32px" at bounding box center [66, 137] width 78 height 12
type input "32"
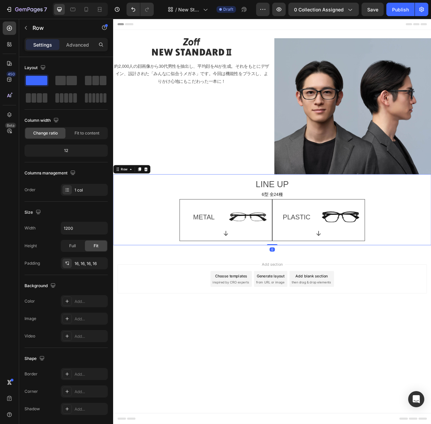
click at [430, 267] on div "LINE UP Text Block 6型 全24種 Text Block METAL Text Block Image Row Icon Row PLAST…" at bounding box center [314, 260] width 392 height 79
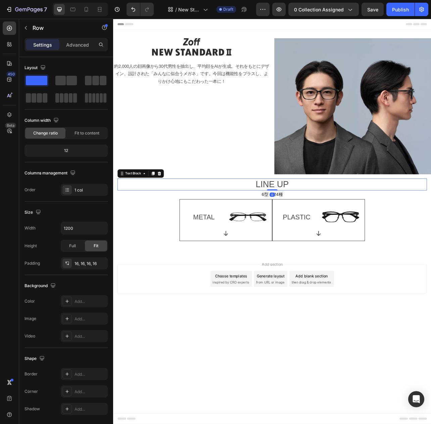
click at [317, 226] on p "LINE UP" at bounding box center [314, 229] width 390 height 14
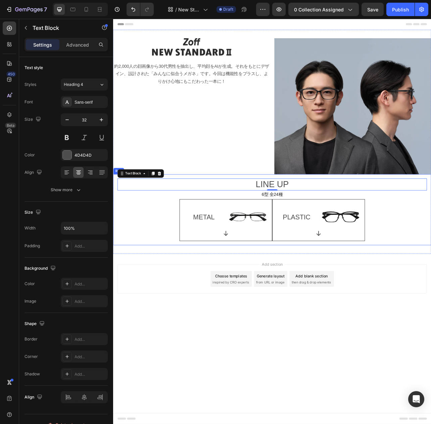
click at [430, 267] on div "LINE UP Text Block 0 6型 全24種 Text Block METAL Text Block Image Row Icon Row PLA…" at bounding box center [314, 260] width 392 height 79
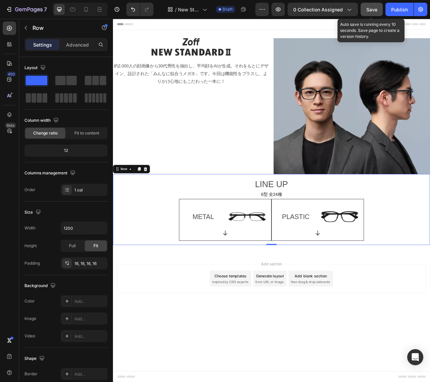
click at [368, 10] on span "Save" at bounding box center [371, 10] width 11 height 6
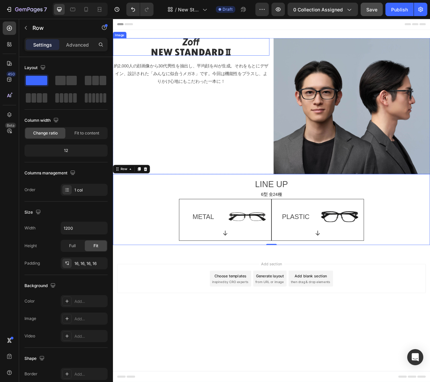
click at [206, 53] on img at bounding box center [212, 54] width 101 height 22
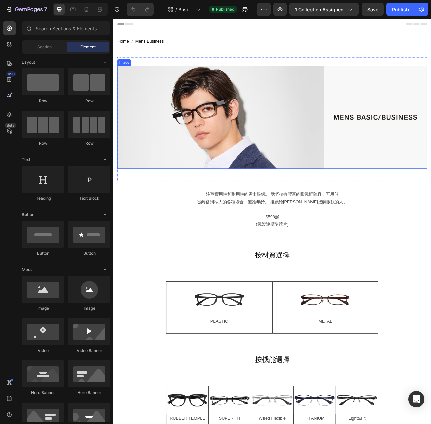
click at [231, 160] on img at bounding box center [314, 143] width 392 height 130
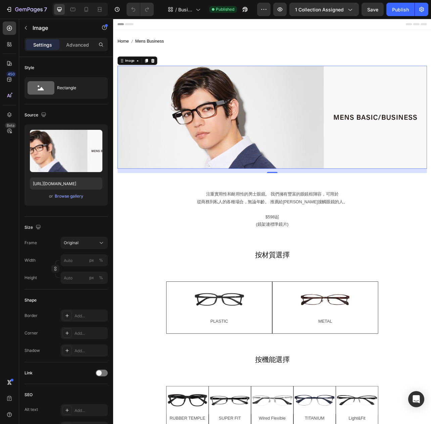
click at [241, 162] on img at bounding box center [314, 143] width 392 height 130
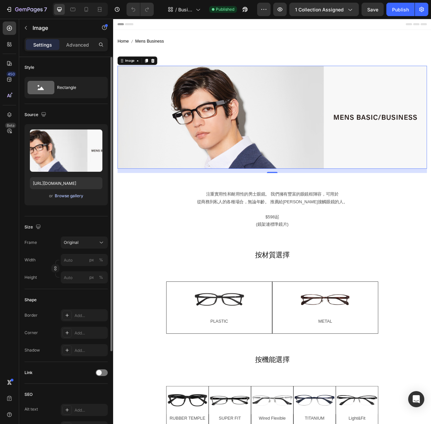
click at [72, 196] on div "Browse gallery" at bounding box center [69, 196] width 28 height 6
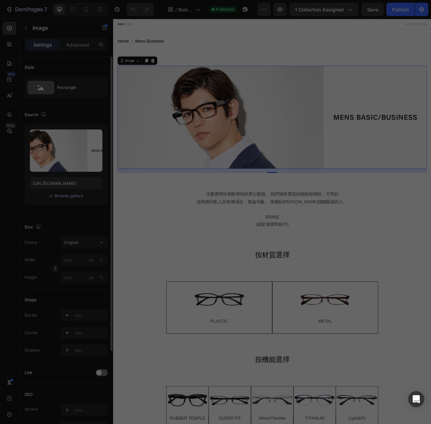
scroll to position [0, 0]
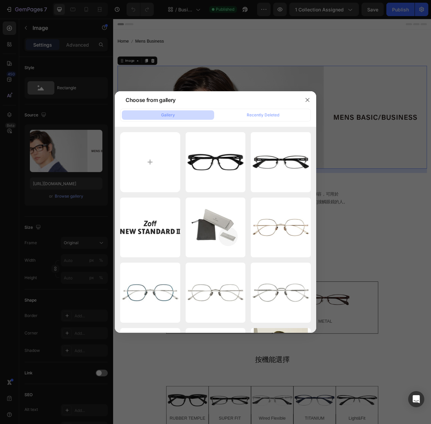
type input "C:\fakepath\mv_pc06.jpg"
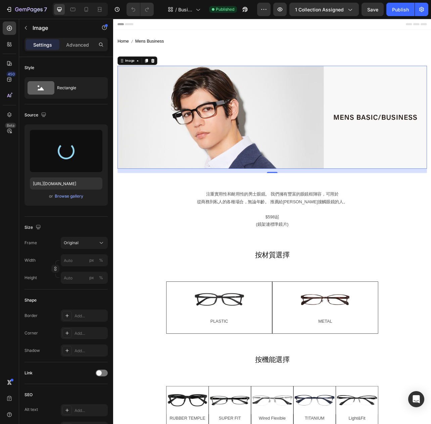
type input "https://cdn.shopify.com/s/files/1/0783/0129/9002/files/gempages_515660372875674…"
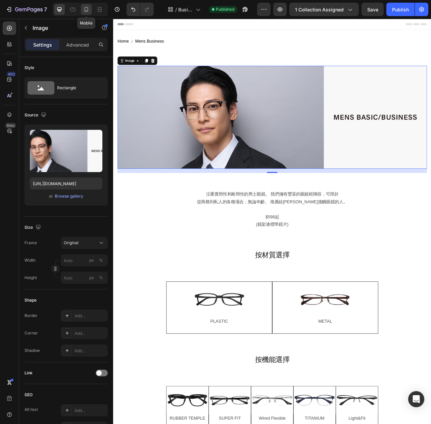
click at [88, 9] on icon at bounding box center [86, 9] width 4 height 5
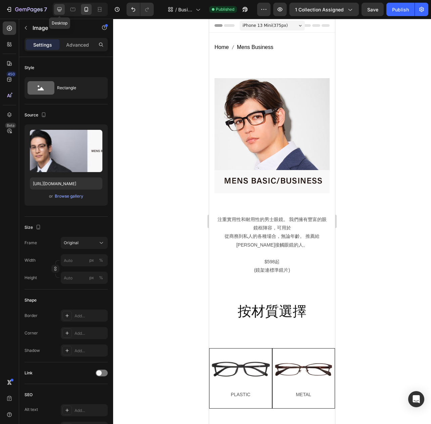
click at [58, 10] on icon at bounding box center [59, 9] width 4 height 4
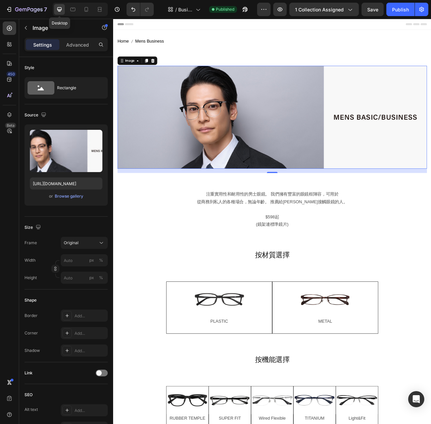
scroll to position [36, 0]
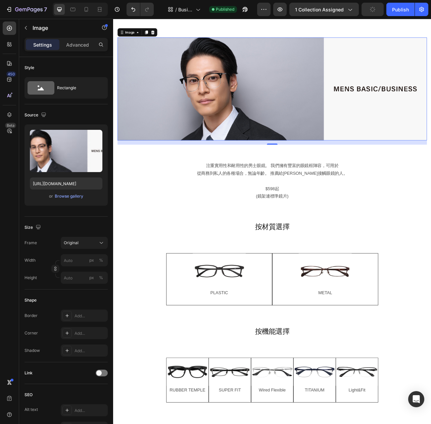
click at [264, 133] on img at bounding box center [314, 107] width 392 height 130
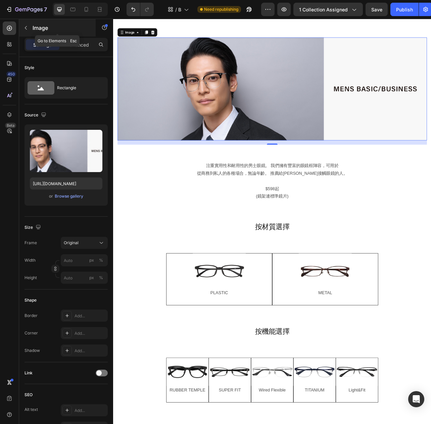
click at [26, 26] on icon "button" at bounding box center [25, 27] width 5 height 5
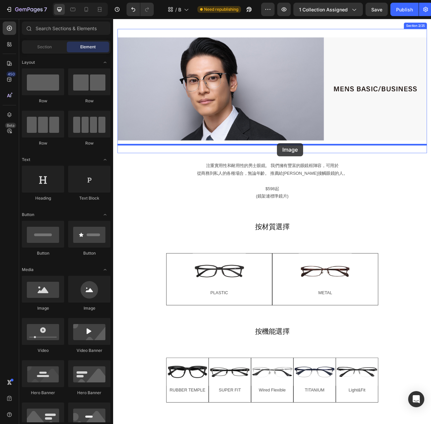
drag, startPoint x: 156, startPoint y: 312, endPoint x: 321, endPoint y: 176, distance: 213.5
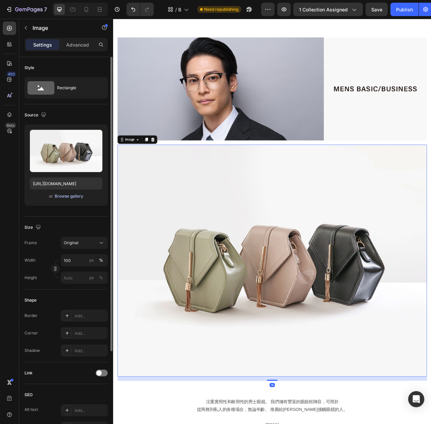
click at [70, 196] on div "Browse gallery" at bounding box center [69, 196] width 28 height 6
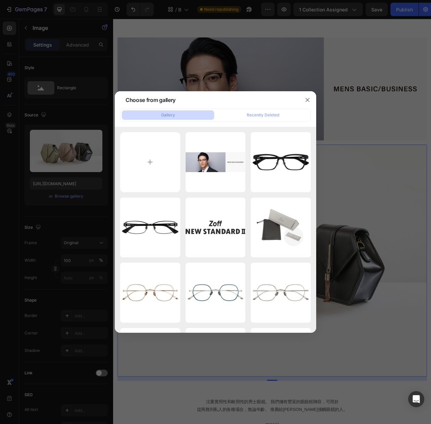
type input "C:\fakepath\mv_sp06.jpg"
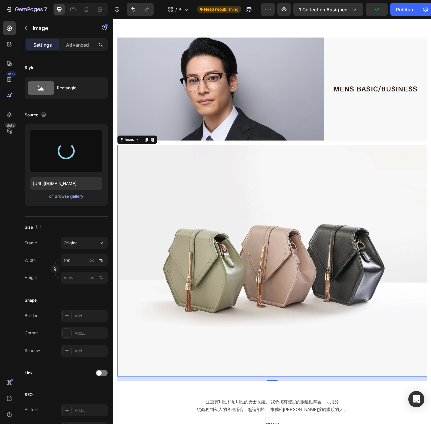
type input "https://cdn.shopify.com/s/files/1/0783/0129/9002/files/gempages_515660372875674…"
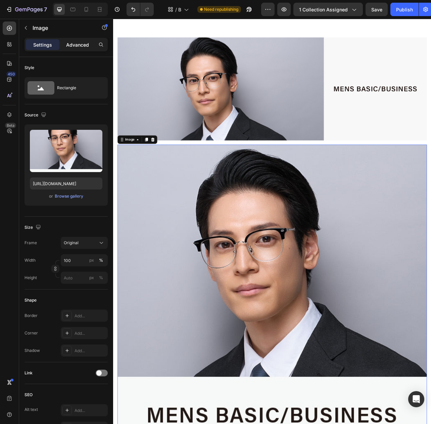
click at [86, 46] on p "Advanced" at bounding box center [77, 44] width 23 height 7
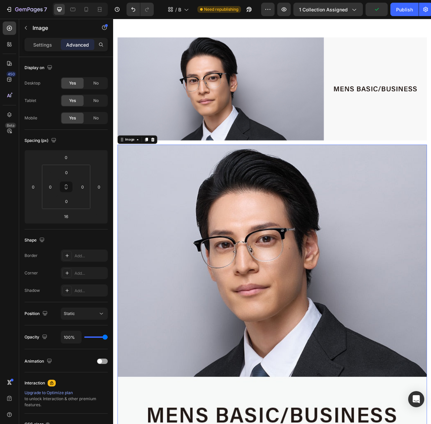
click at [168, 234] on img at bounding box center [314, 374] width 392 height 392
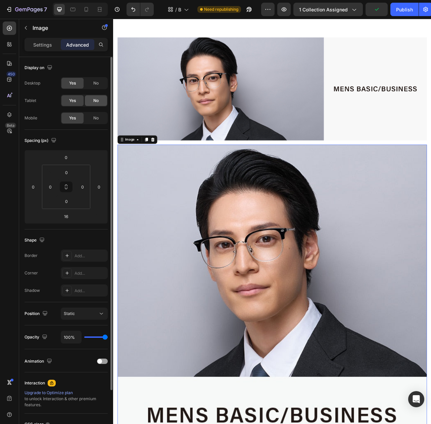
click at [96, 102] on span "No" at bounding box center [95, 101] width 5 height 6
click at [95, 85] on span "No" at bounding box center [95, 83] width 5 height 6
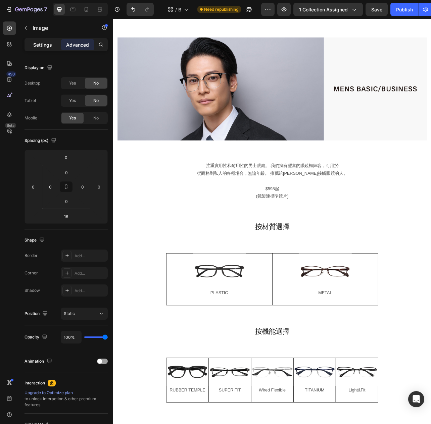
click at [41, 45] on p "Settings" at bounding box center [42, 44] width 19 height 7
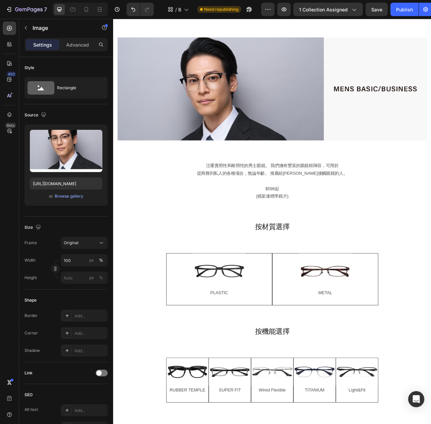
click at [37, 47] on p "Settings" at bounding box center [42, 44] width 19 height 7
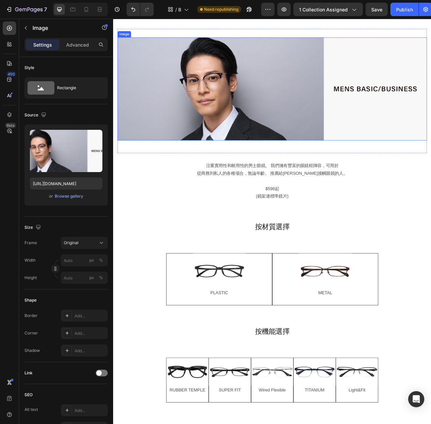
click at [246, 101] on img at bounding box center [314, 107] width 392 height 130
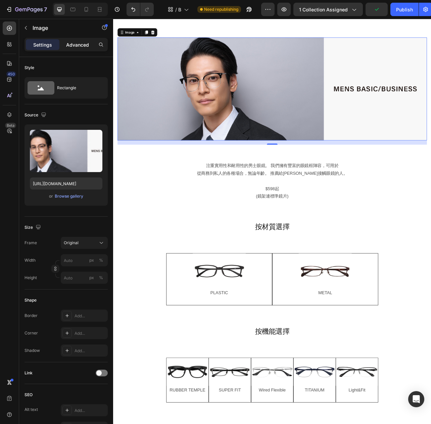
click at [76, 44] on p "Advanced" at bounding box center [77, 44] width 23 height 7
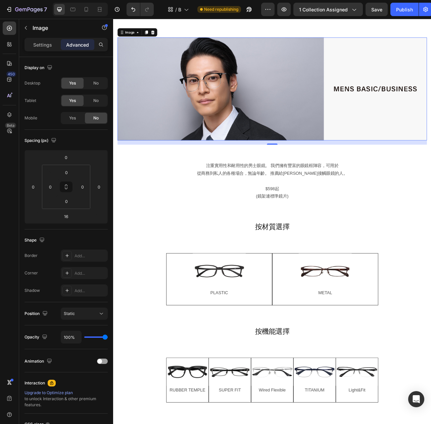
click at [174, 104] on img at bounding box center [314, 107] width 392 height 130
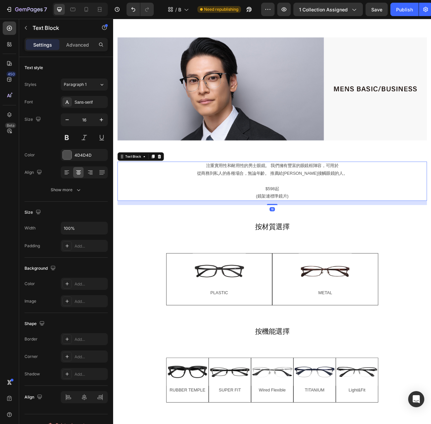
click at [172, 238] on p "$598起" at bounding box center [314, 234] width 390 height 10
click at [85, 11] on icon at bounding box center [86, 9] width 4 height 5
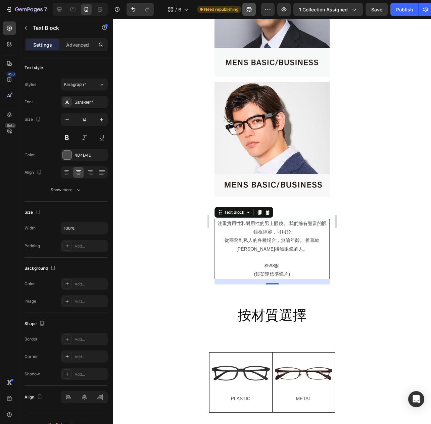
scroll to position [115, 0]
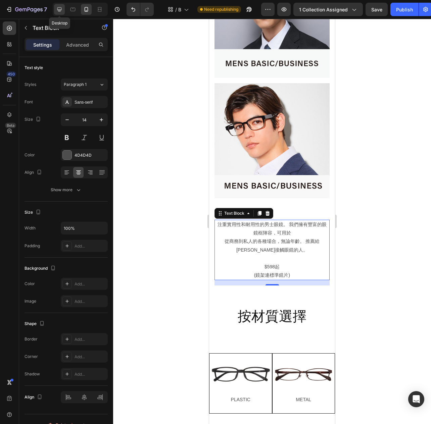
click at [59, 9] on icon at bounding box center [59, 9] width 4 height 4
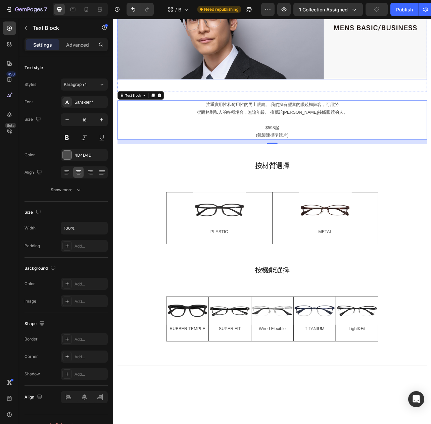
scroll to position [19, 0]
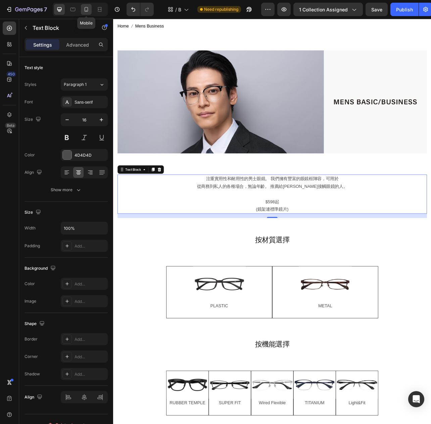
click at [86, 6] on icon at bounding box center [86, 9] width 7 height 7
type input "14"
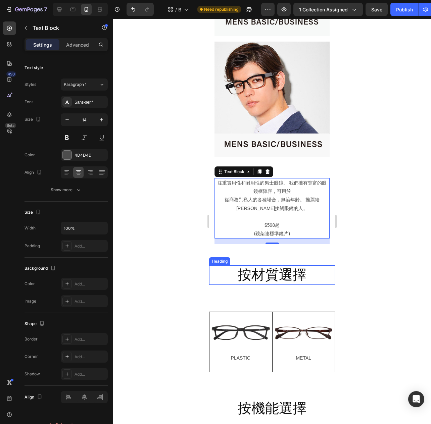
scroll to position [116, 0]
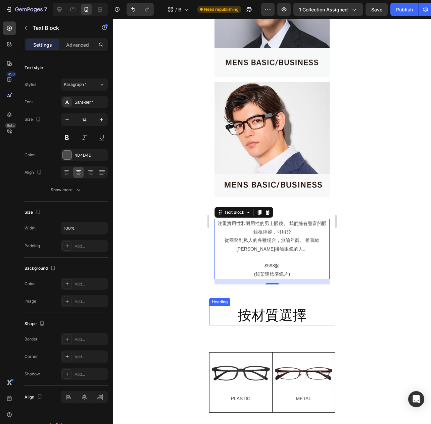
click at [263, 143] on img at bounding box center [271, 139] width 115 height 115
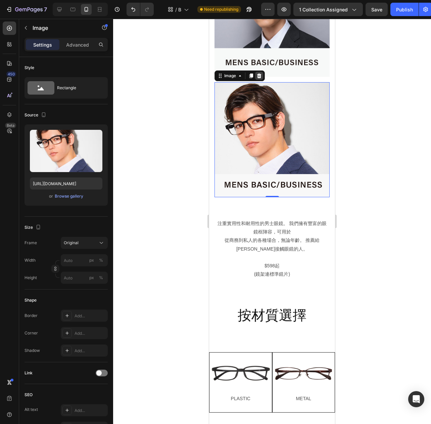
click at [259, 76] on icon at bounding box center [259, 75] width 4 height 5
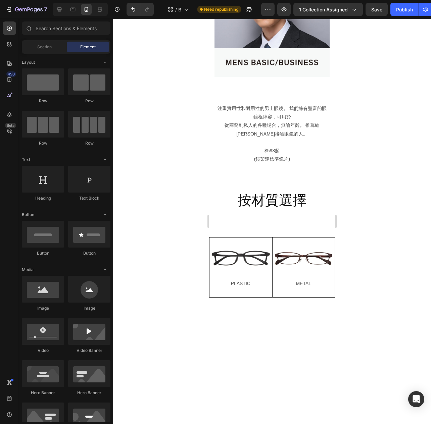
click at [166, 102] on div at bounding box center [272, 221] width 318 height 405
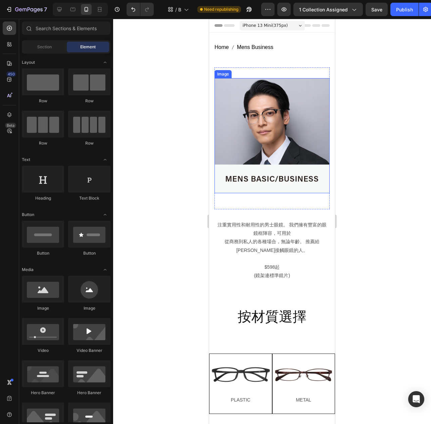
click at [290, 151] on img at bounding box center [271, 135] width 115 height 115
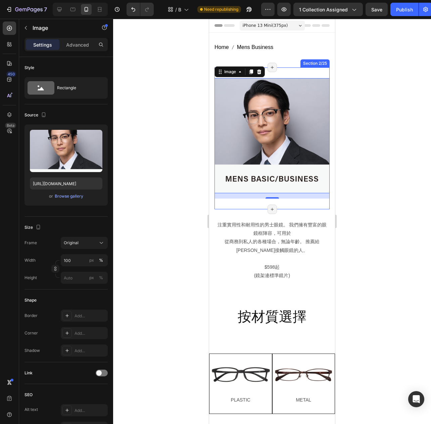
click at [328, 74] on div "Image Image 16 Section 2/25 Page has reached Shopify’s 25 section-limit Page ha…" at bounding box center [271, 138] width 115 height 142
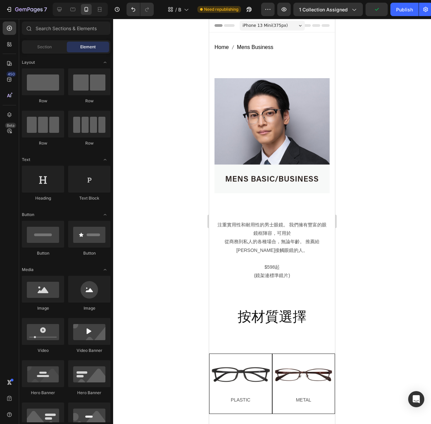
click at [210, 163] on section "Image Image Section 2/25 Page has reached Shopify’s 25 section-limit Page has r…" at bounding box center [272, 138] width 126 height 142
click at [176, 142] on div at bounding box center [272, 221] width 318 height 405
drag, startPoint x: 59, startPoint y: 11, endPoint x: 216, endPoint y: 161, distance: 216.7
click at [59, 11] on icon at bounding box center [59, 9] width 4 height 4
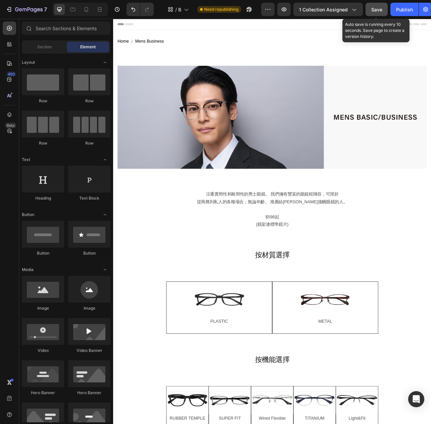
click at [375, 11] on span "Save" at bounding box center [376, 10] width 11 height 6
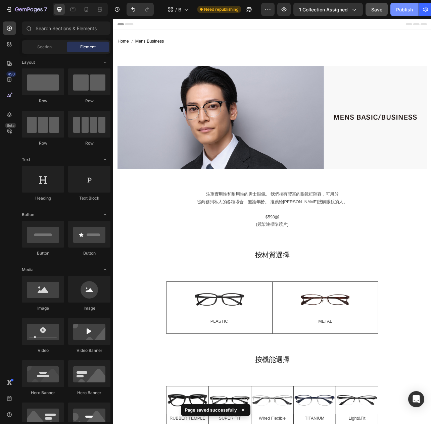
click at [404, 8] on div "Publish" at bounding box center [404, 9] width 17 height 7
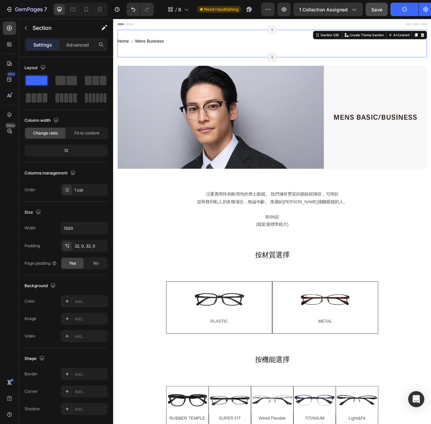
click at [233, 66] on div "Home Mens Business Breadcrumb Section 1/25 You can create reusable sections Cre…" at bounding box center [314, 50] width 392 height 35
click at [224, 158] on img at bounding box center [314, 143] width 392 height 130
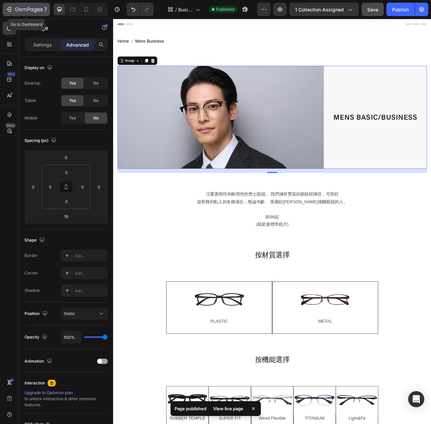
click at [8, 9] on icon "button" at bounding box center [9, 9] width 7 height 7
